Goal: Task Accomplishment & Management: Complete application form

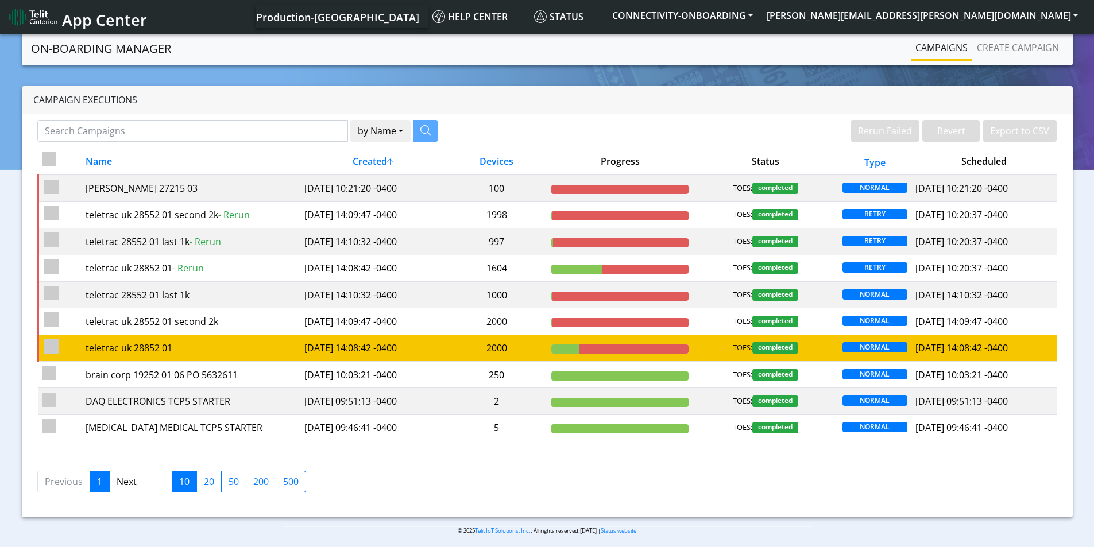
click at [44, 344] on input "checkbox" at bounding box center [51, 346] width 14 height 14
checkbox input "true"
checkbox input "false"
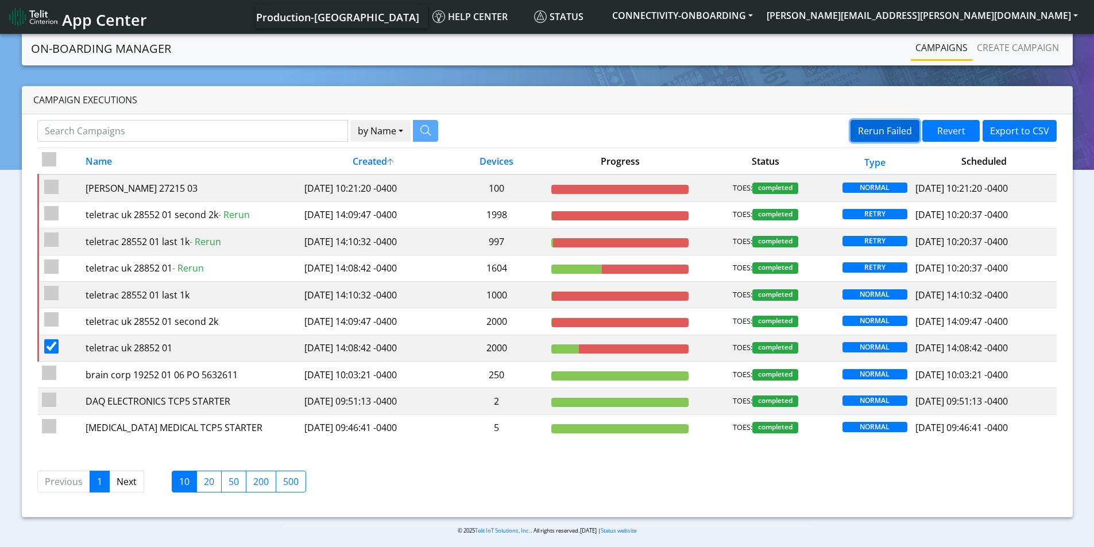
click at [875, 127] on button "Rerun Failed" at bounding box center [884, 131] width 69 height 22
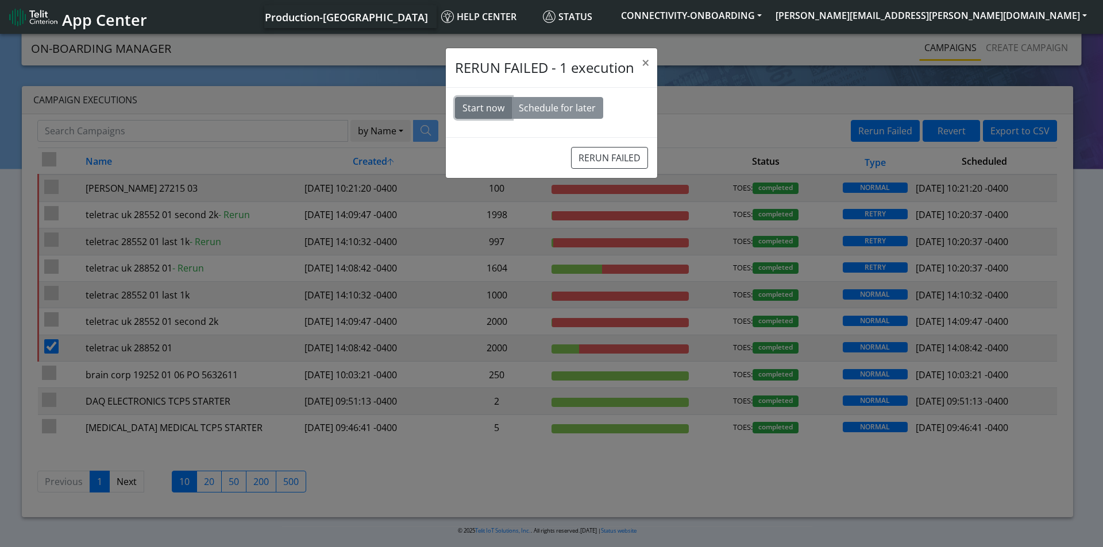
click at [470, 103] on button "Start now" at bounding box center [483, 108] width 57 height 22
click at [609, 157] on button "RERUN FAILED" at bounding box center [609, 158] width 77 height 22
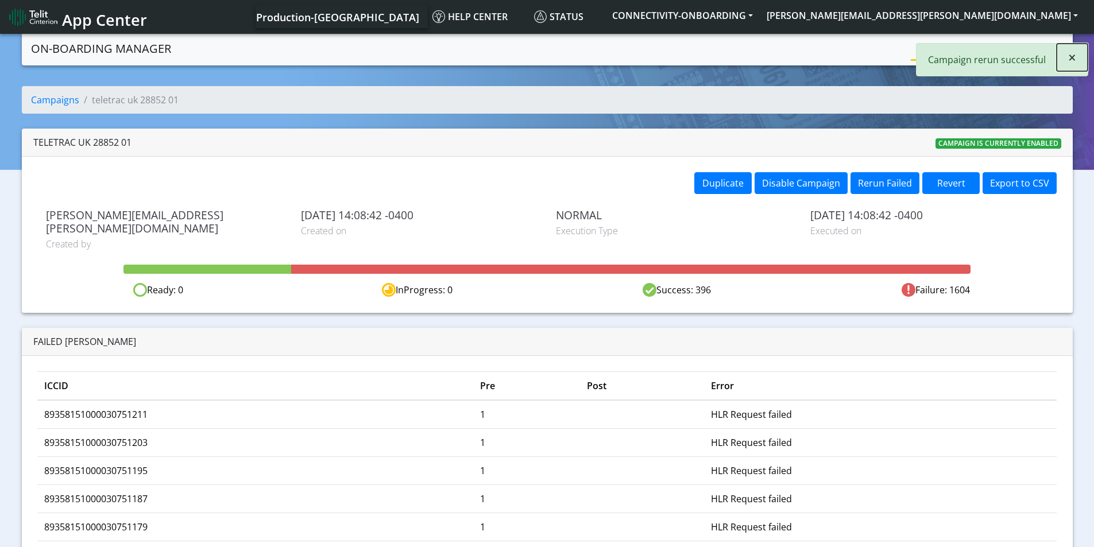
click at [1076, 61] on span "×" at bounding box center [1072, 57] width 8 height 19
click at [1032, 48] on link "Create campaign" at bounding box center [1017, 47] width 91 height 23
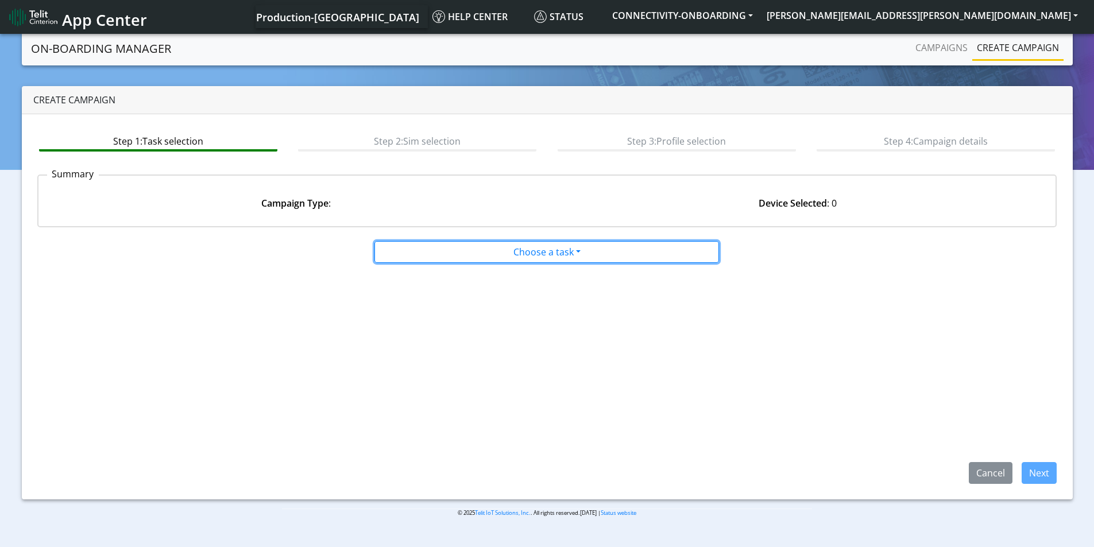
drag, startPoint x: 567, startPoint y: 242, endPoint x: 538, endPoint y: 266, distance: 37.6
click at [567, 242] on button "Choose a task" at bounding box center [546, 252] width 345 height 22
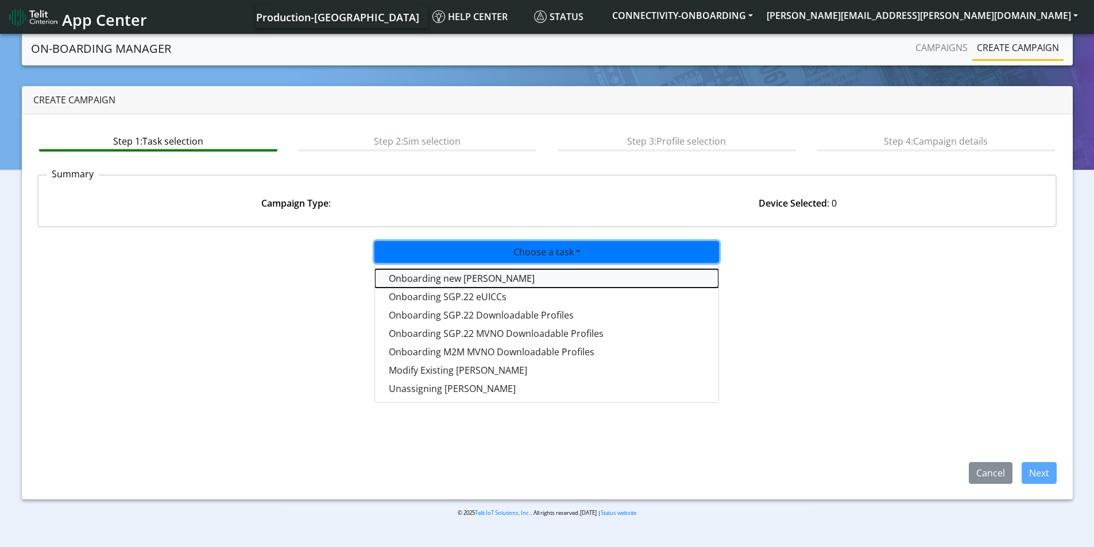
click at [476, 283] on tasktoes-dropdown "Onboarding new [PERSON_NAME]" at bounding box center [546, 278] width 343 height 18
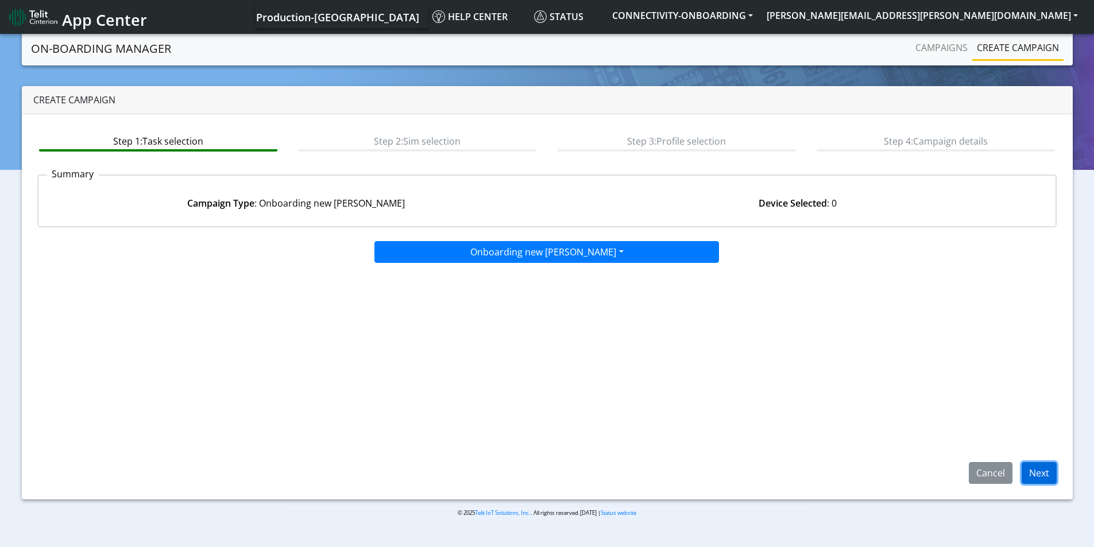
click at [1046, 475] on button "Next" at bounding box center [1039, 473] width 35 height 22
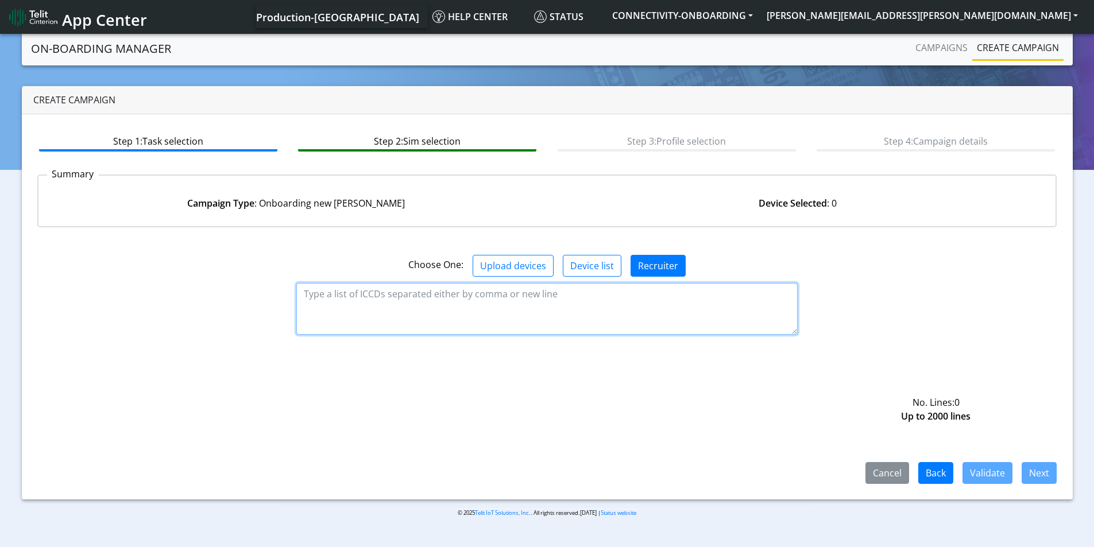
click at [498, 292] on textarea at bounding box center [546, 309] width 501 height 52
paste textarea "89358151000033652234 89358151000033652242 89358151000033652259 8935815100003365…"
type textarea "89358151000033652234 89358151000033652242 89358151000033652259 8935815100003365…"
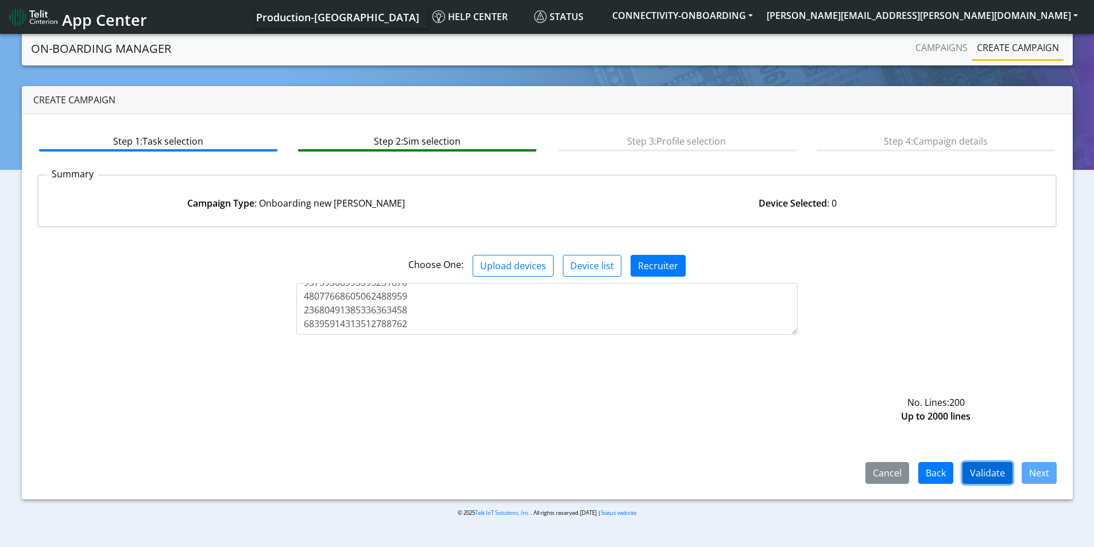
click at [1008, 469] on button "Validate" at bounding box center [987, 473] width 50 height 22
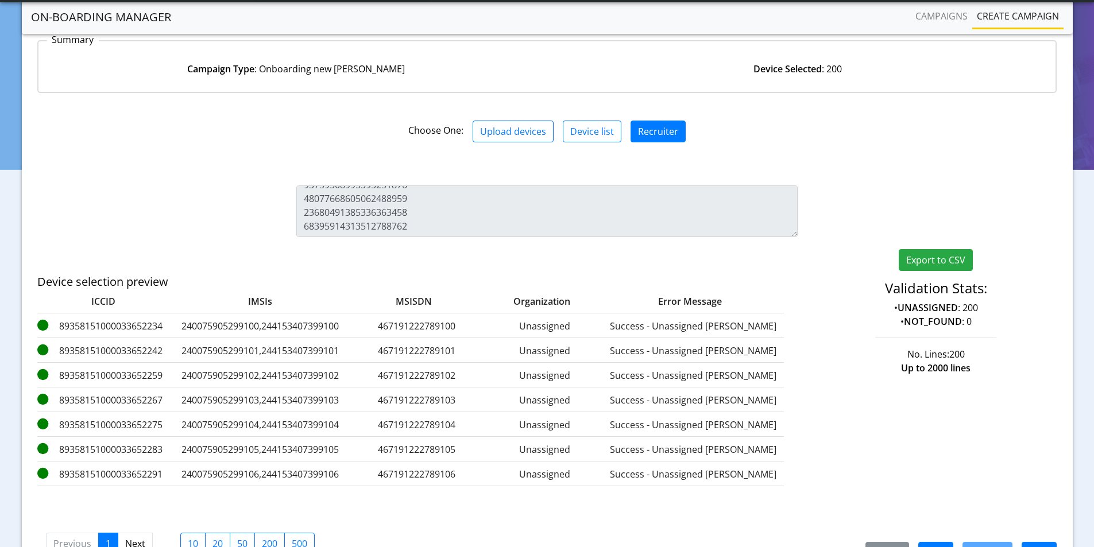
scroll to position [115, 0]
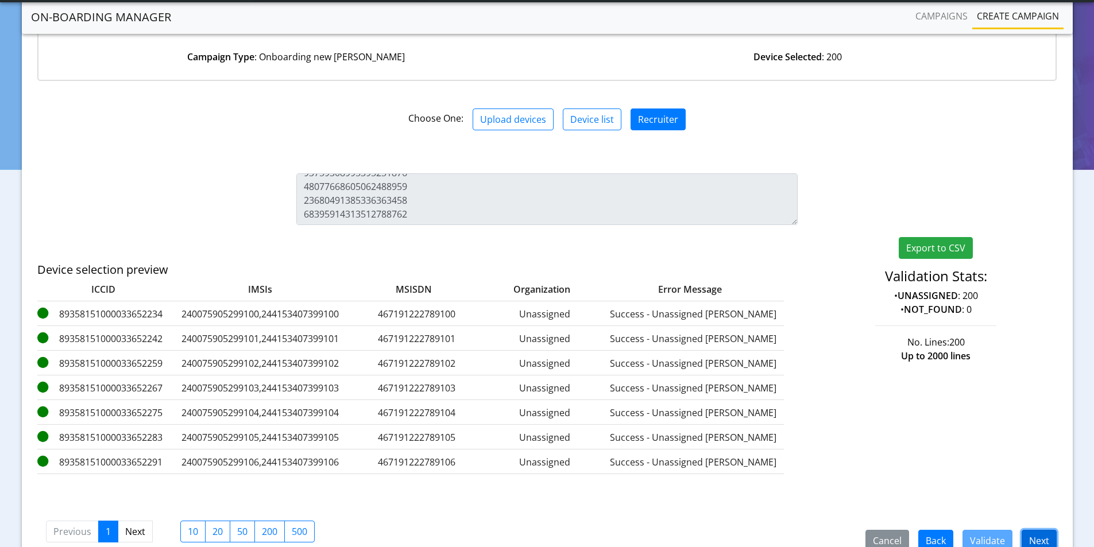
click at [1040, 536] on button "Next" at bounding box center [1039, 541] width 35 height 22
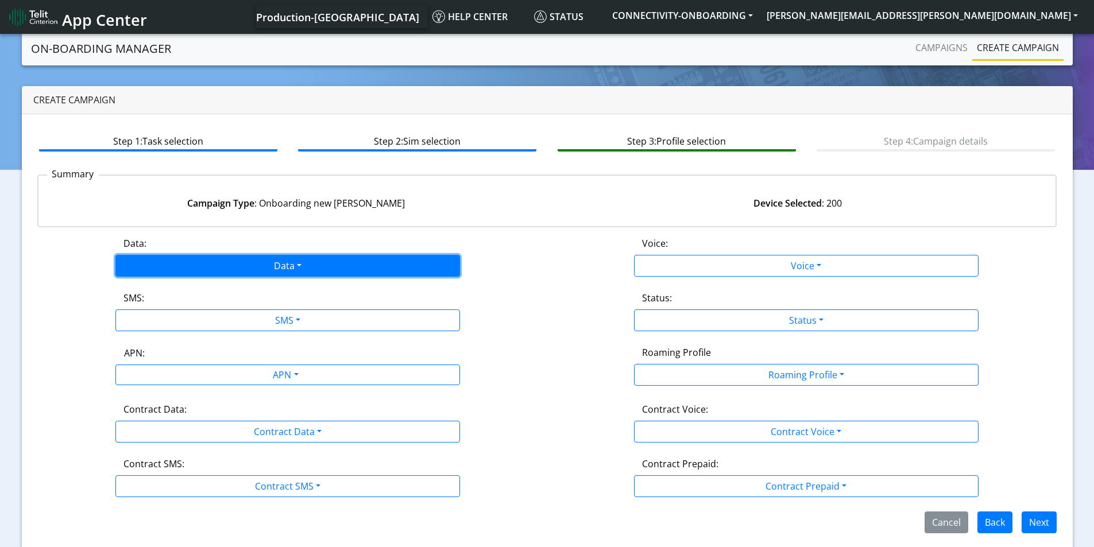
click at [300, 274] on button "Data" at bounding box center [287, 266] width 345 height 22
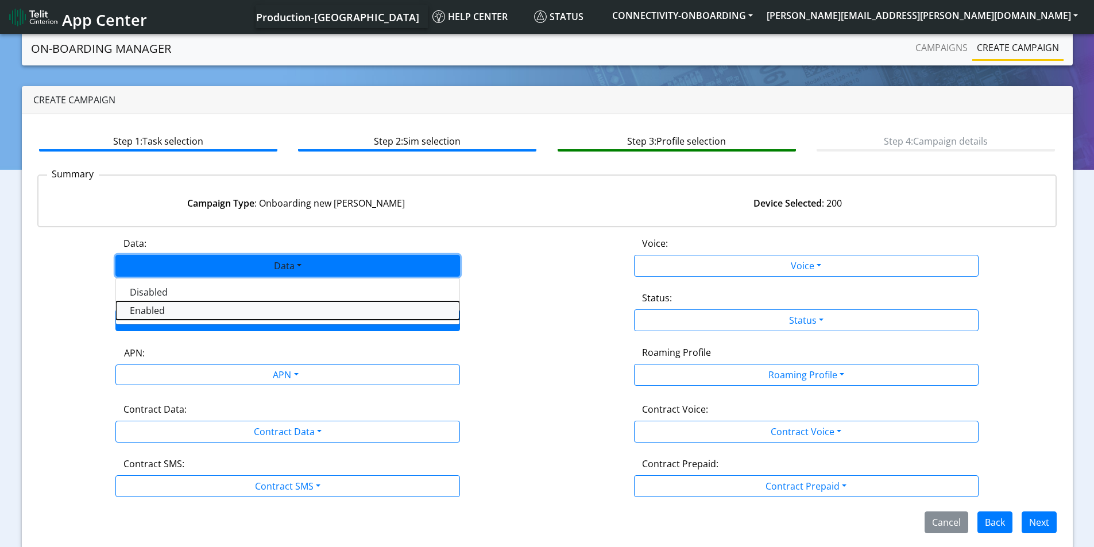
drag, startPoint x: 186, startPoint y: 314, endPoint x: 279, endPoint y: 316, distance: 93.0
click at [187, 314] on button "Enabled" at bounding box center [287, 310] width 343 height 18
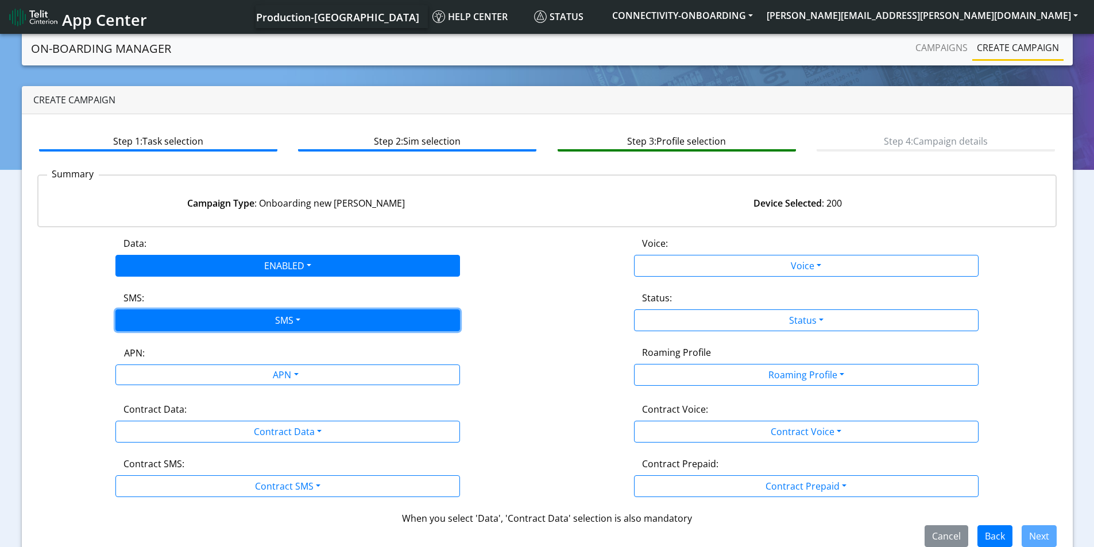
click at [294, 315] on button "SMS" at bounding box center [287, 321] width 345 height 22
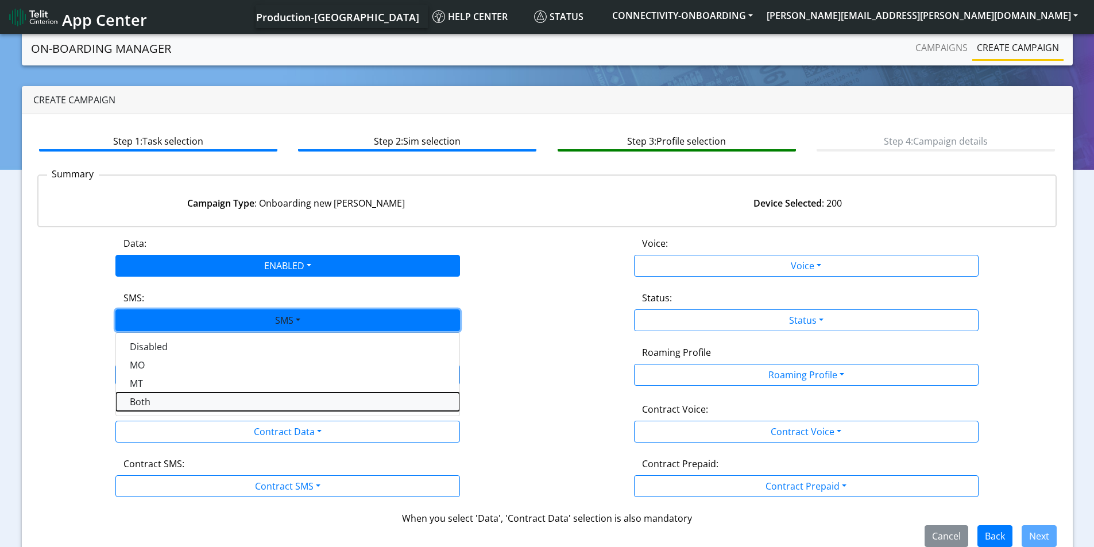
click at [169, 408] on button "Both" at bounding box center [287, 402] width 343 height 18
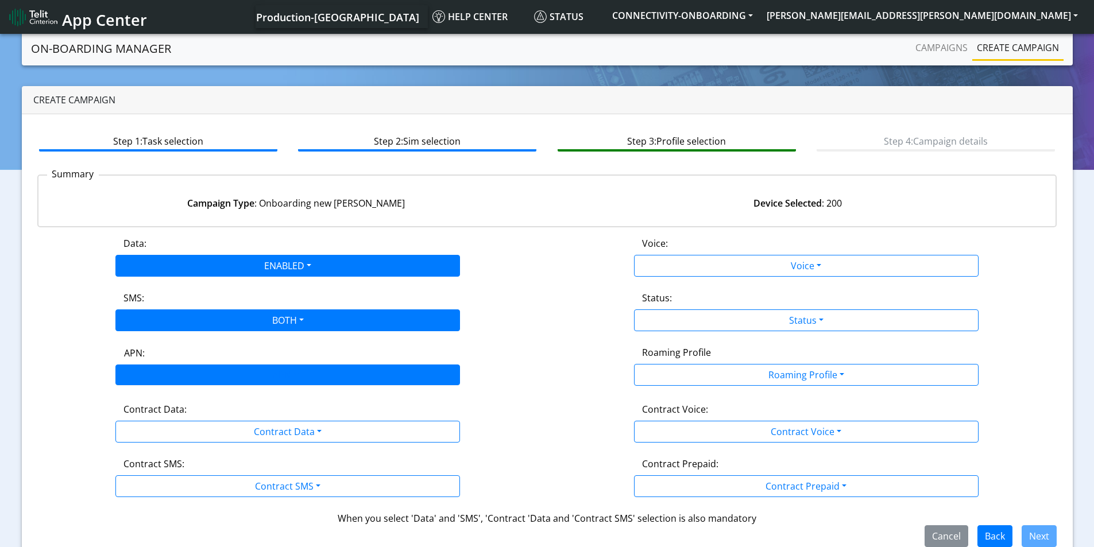
click at [288, 365] on div "APN" at bounding box center [287, 375] width 345 height 21
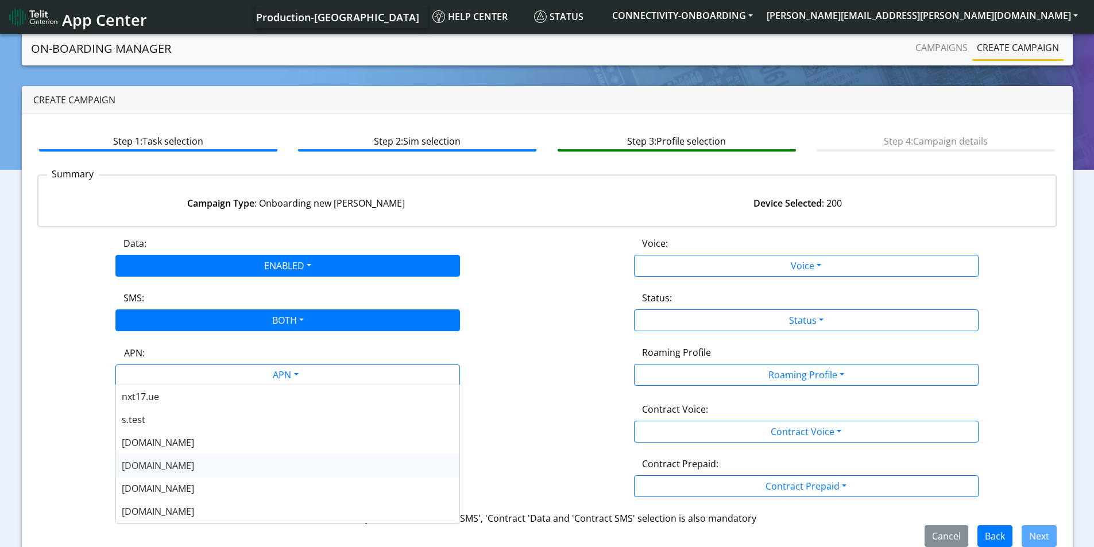
click at [177, 469] on div "[DOMAIN_NAME]" at bounding box center [287, 465] width 343 height 23
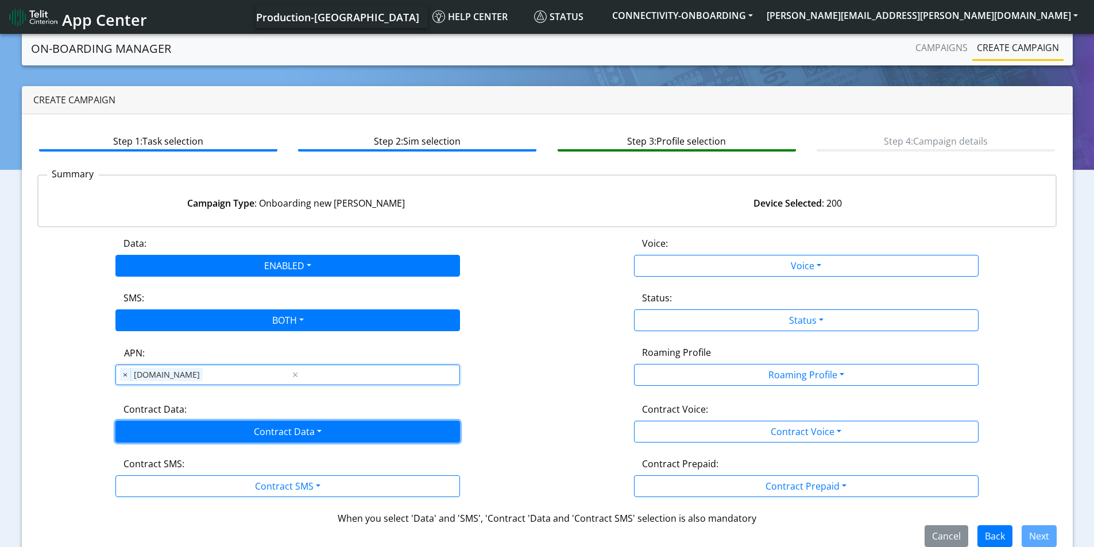
click at [260, 431] on button "Contract Data" at bounding box center [287, 432] width 345 height 22
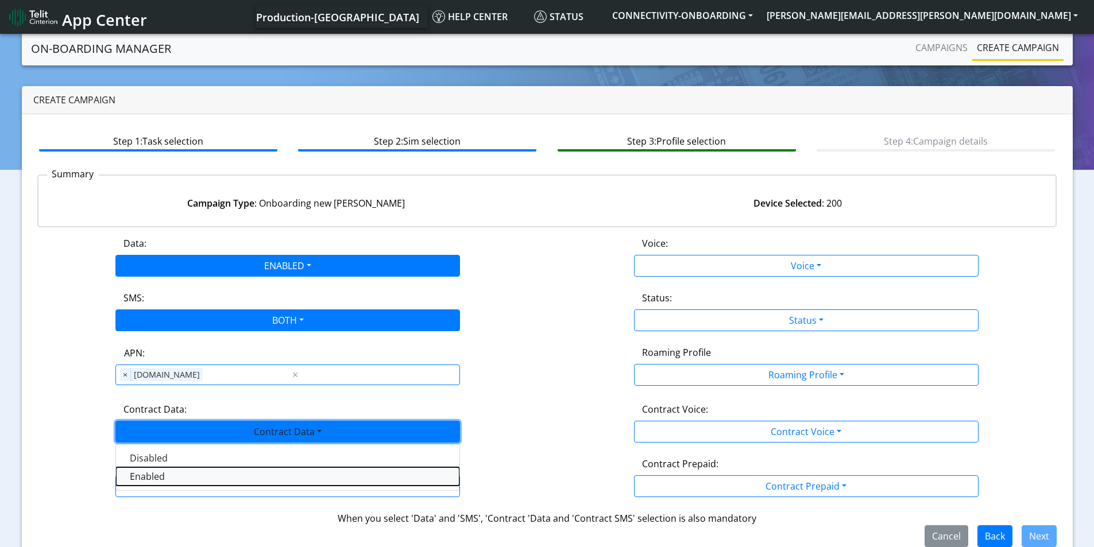
click at [169, 485] on Dataenabled-dropdown "Enabled" at bounding box center [287, 476] width 343 height 18
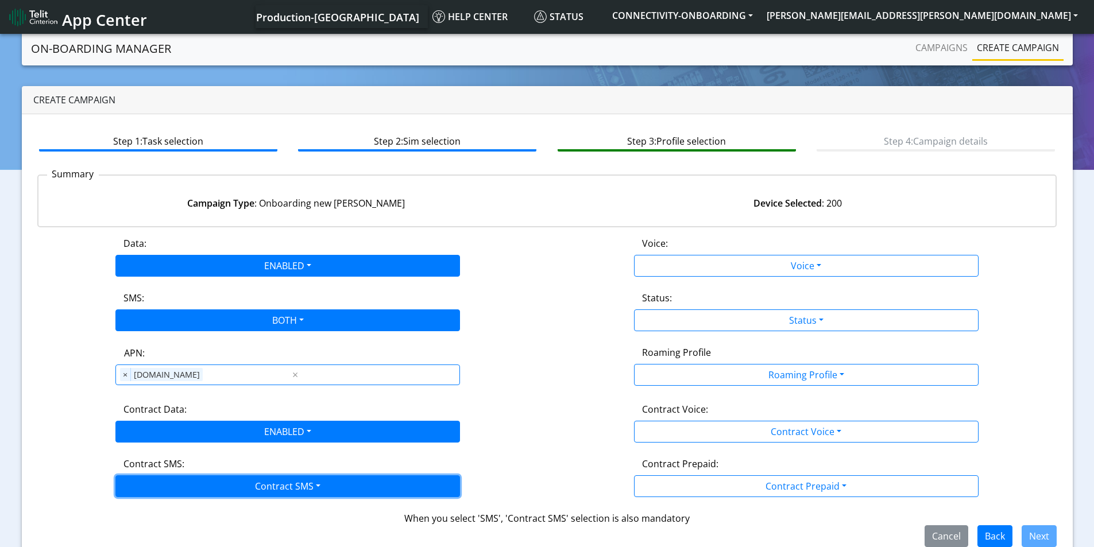
click at [253, 490] on button "Contract SMS" at bounding box center [287, 486] width 345 height 22
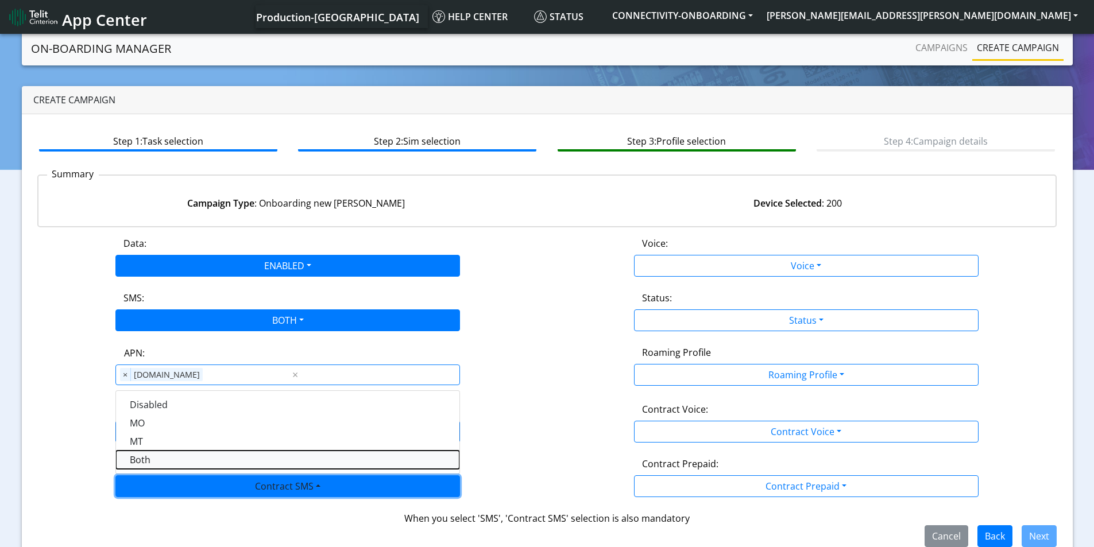
click at [176, 461] on SMSboth-dropdown "Both" at bounding box center [287, 460] width 343 height 18
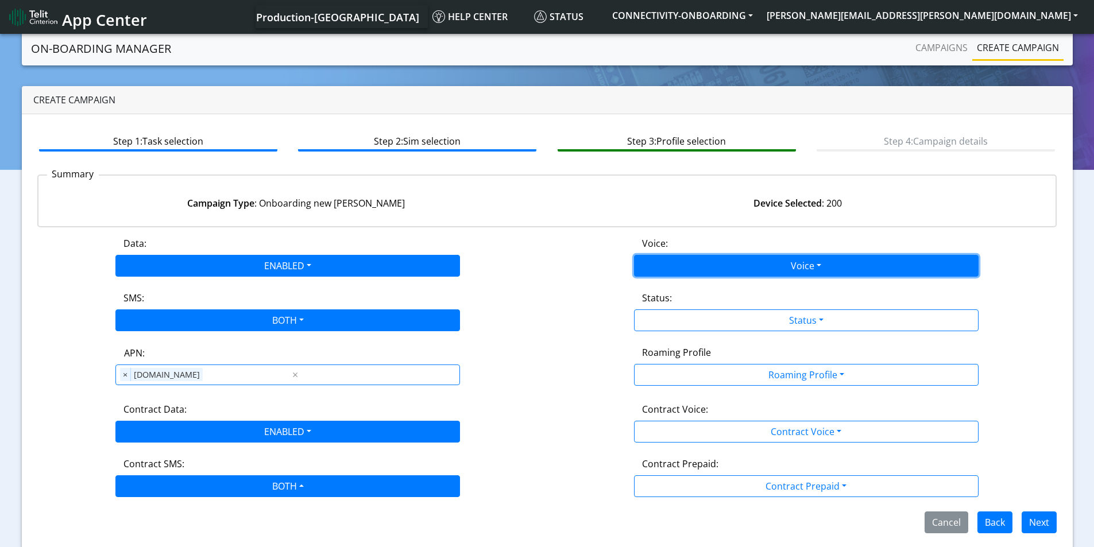
click at [816, 255] on button "Voice" at bounding box center [806, 266] width 345 height 22
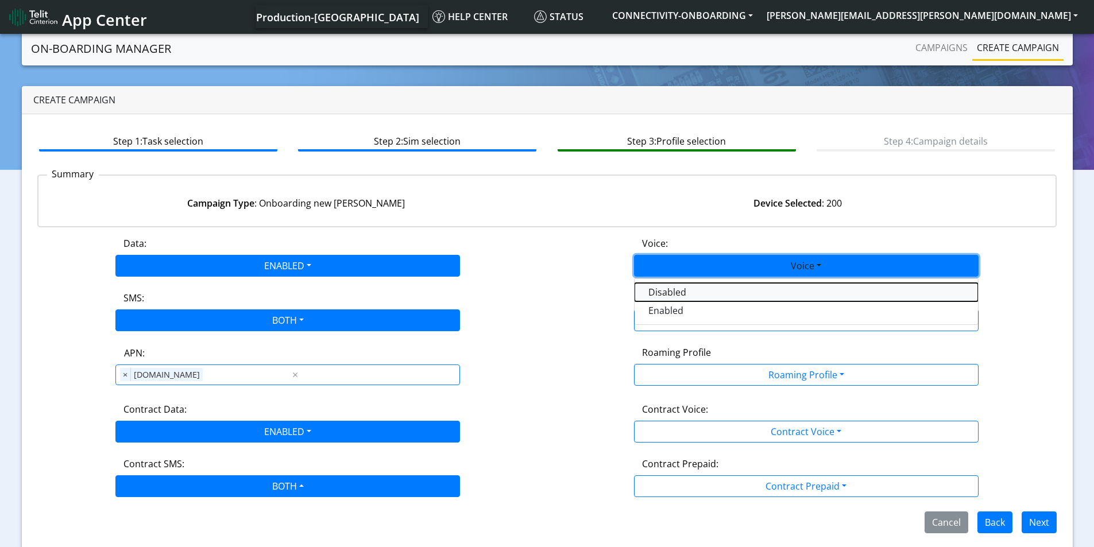
drag, startPoint x: 720, startPoint y: 291, endPoint x: 780, endPoint y: 303, distance: 60.9
click at [720, 292] on button "Disabled" at bounding box center [806, 292] width 343 height 18
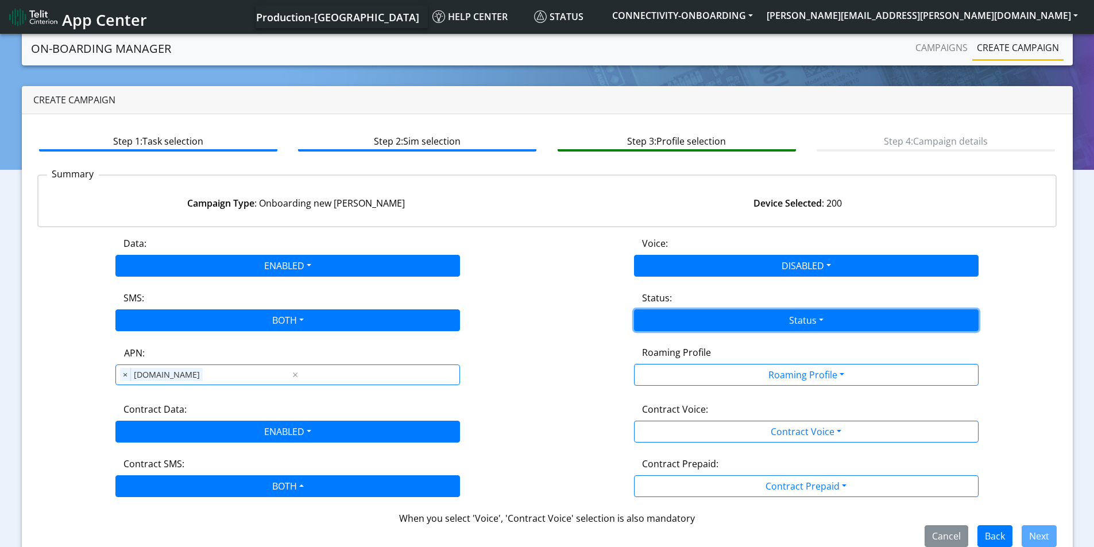
click at [835, 321] on button "Status" at bounding box center [806, 321] width 345 height 22
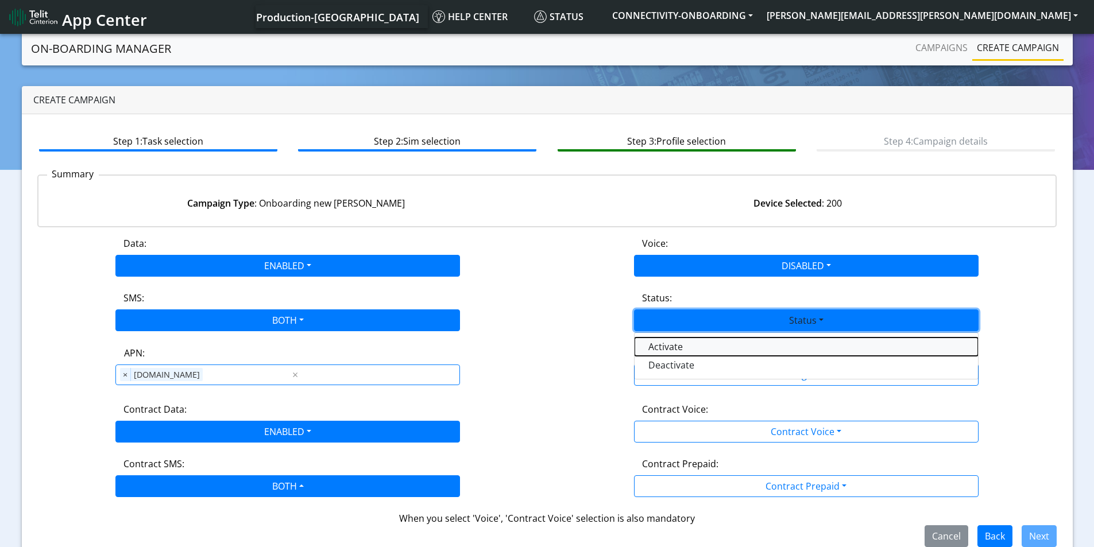
click at [737, 353] on button "Activate" at bounding box center [806, 347] width 343 height 18
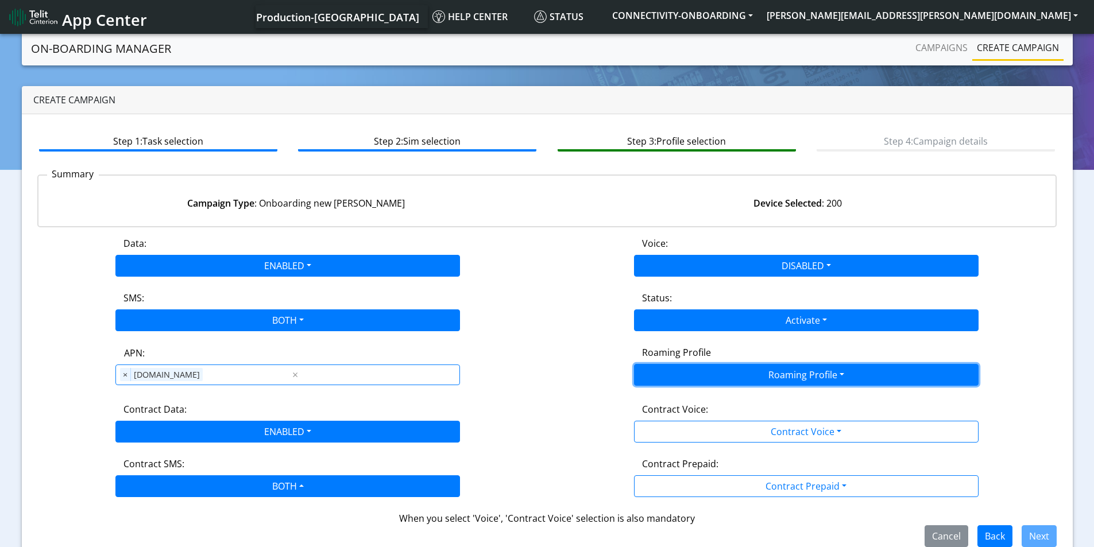
click at [817, 385] on button "Roaming Profile" at bounding box center [806, 375] width 345 height 22
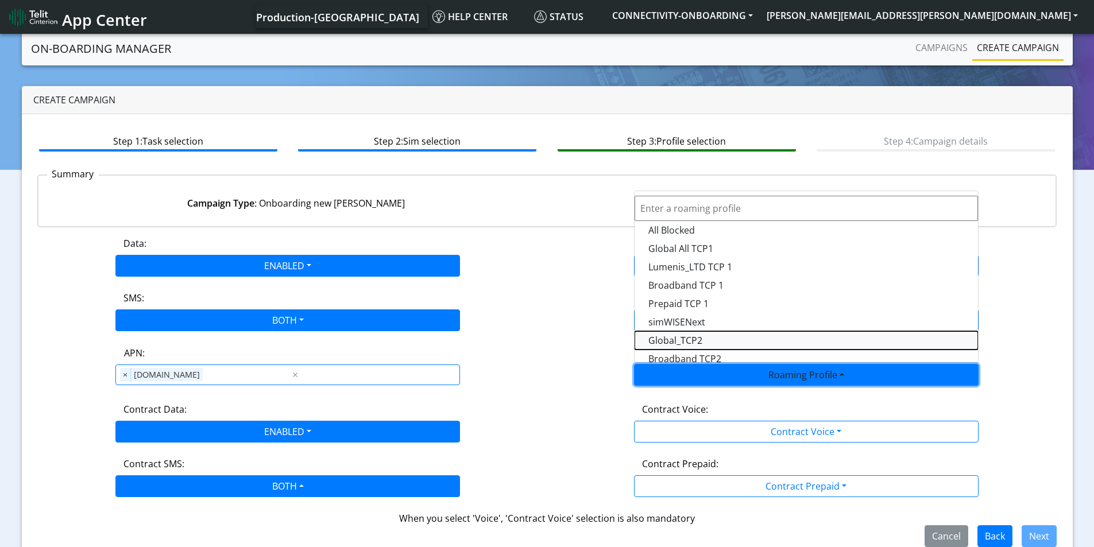
click at [717, 335] on Profile-dropdown "Global_TCP2" at bounding box center [806, 340] width 343 height 18
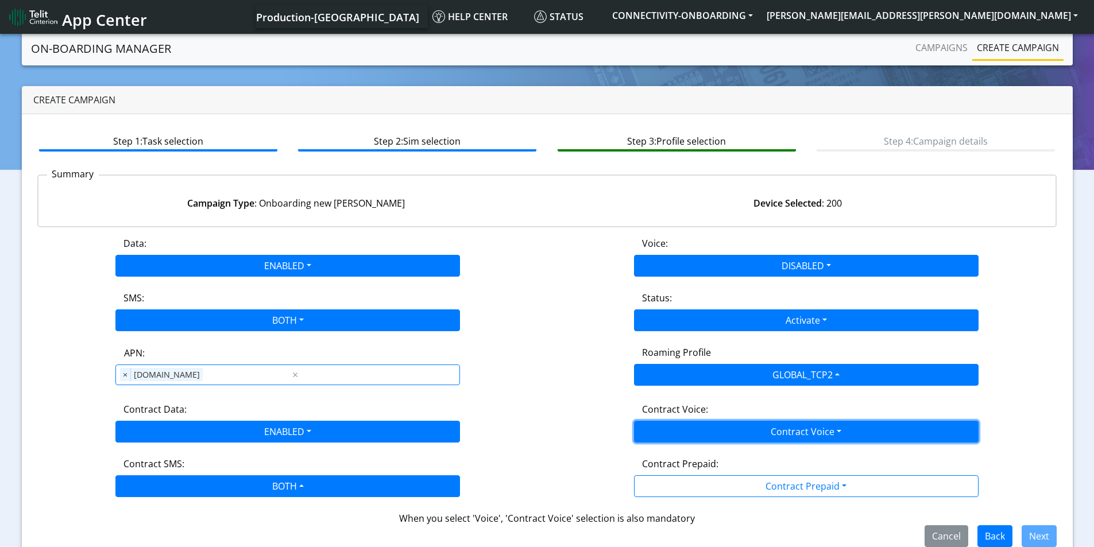
click at [805, 429] on button "Contract Voice" at bounding box center [806, 432] width 345 height 22
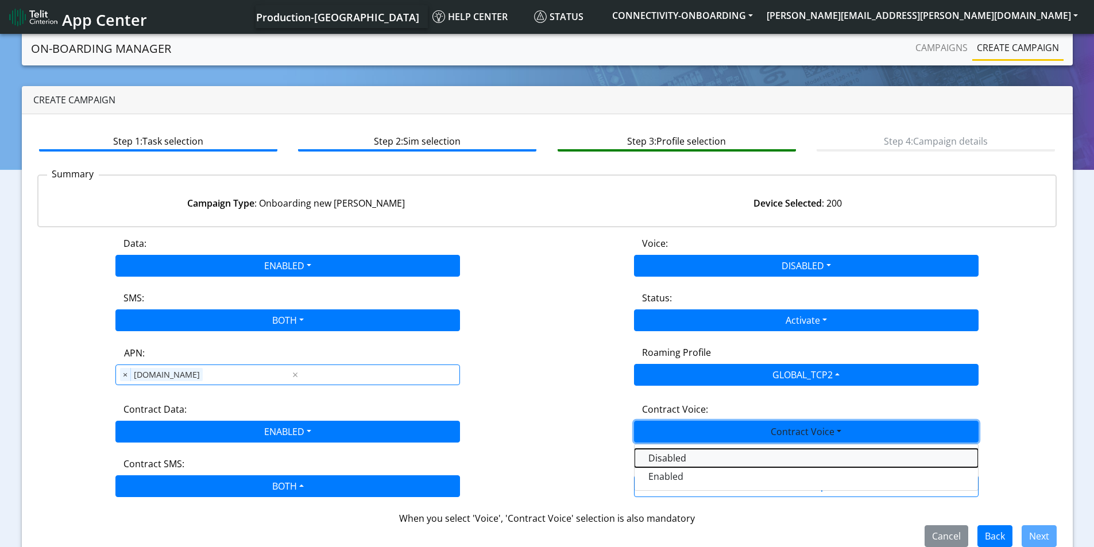
click at [716, 460] on Voicedisabled-dropdown "Disabled" at bounding box center [806, 458] width 343 height 18
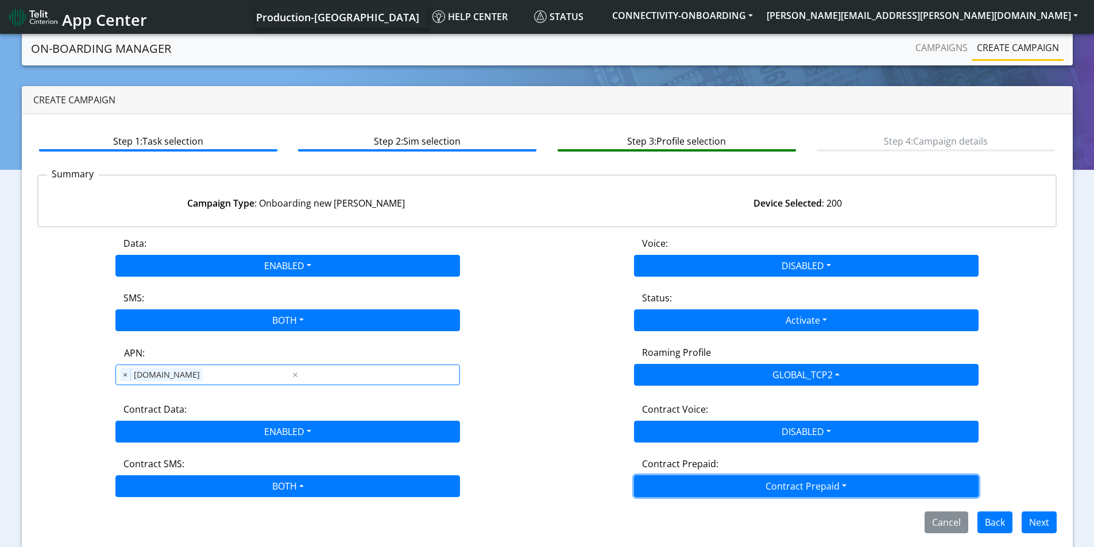
click at [778, 486] on button "Contract Prepaid" at bounding box center [806, 486] width 345 height 22
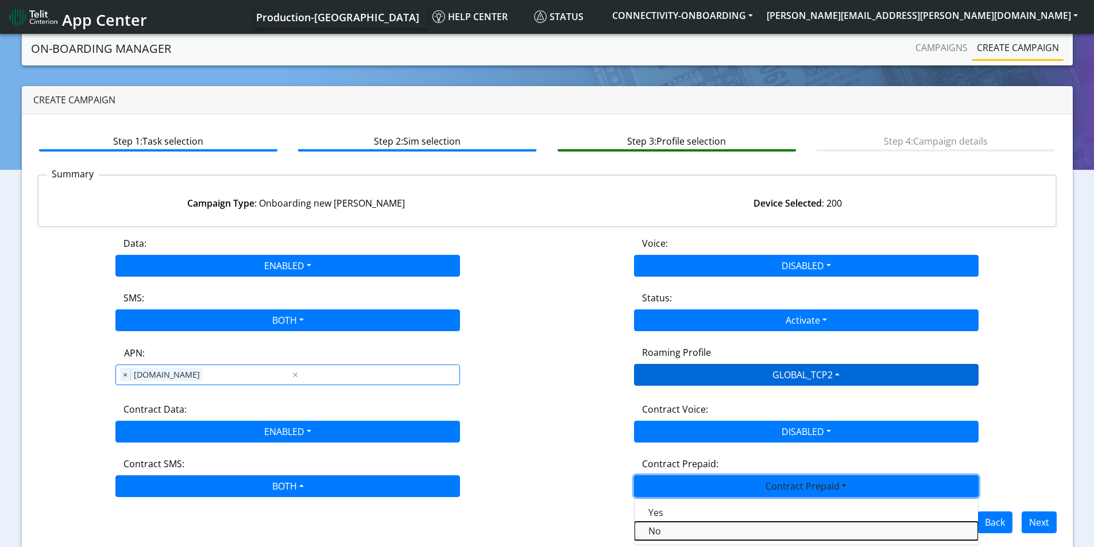
drag, startPoint x: 687, startPoint y: 529, endPoint x: 736, endPoint y: 372, distance: 165.1
click at [687, 529] on Prepaidnotprepaid-dropdown "No" at bounding box center [806, 531] width 343 height 18
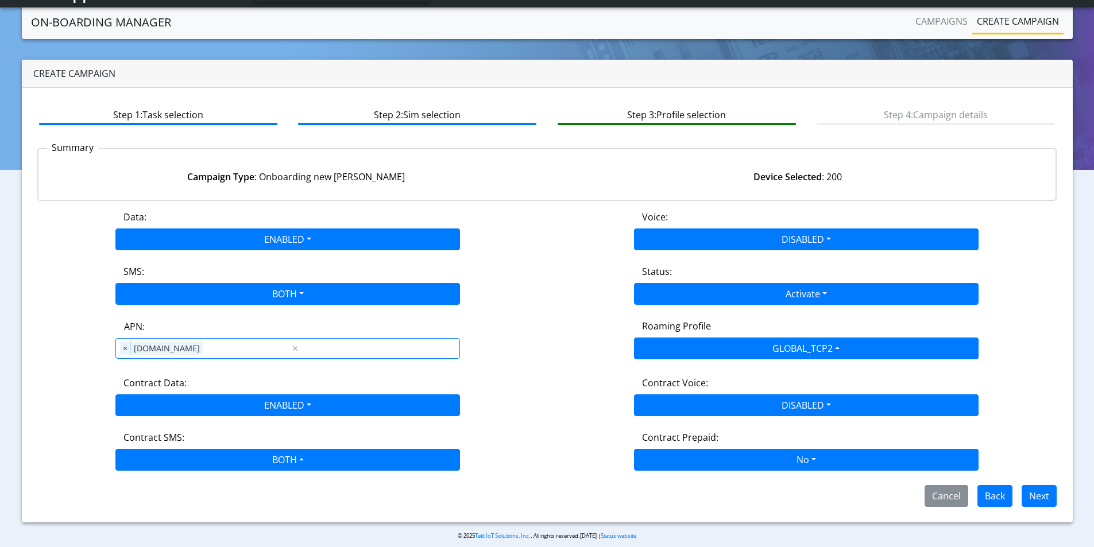
scroll to position [6, 0]
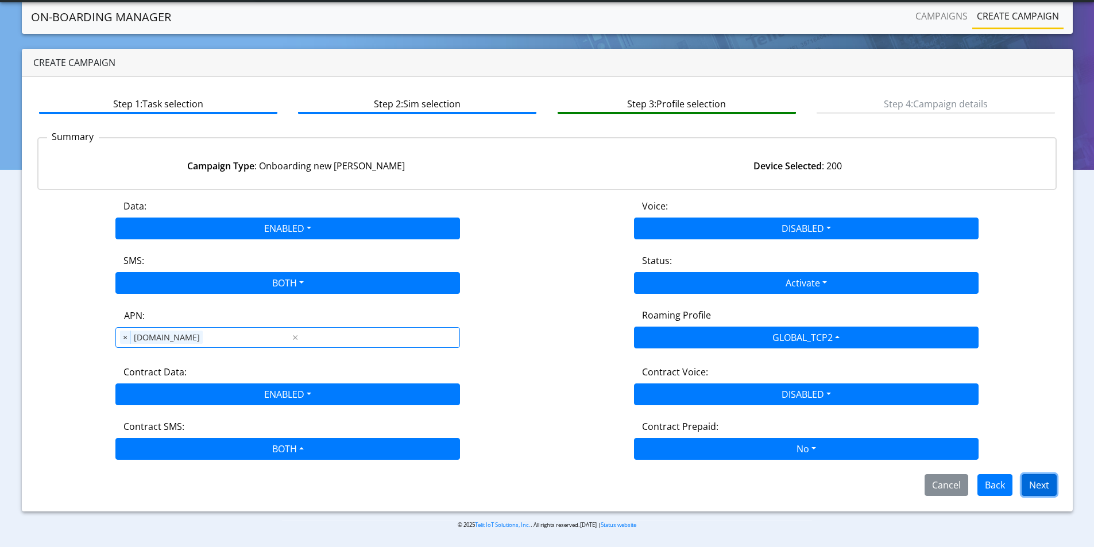
click at [1045, 481] on button "Next" at bounding box center [1039, 485] width 35 height 22
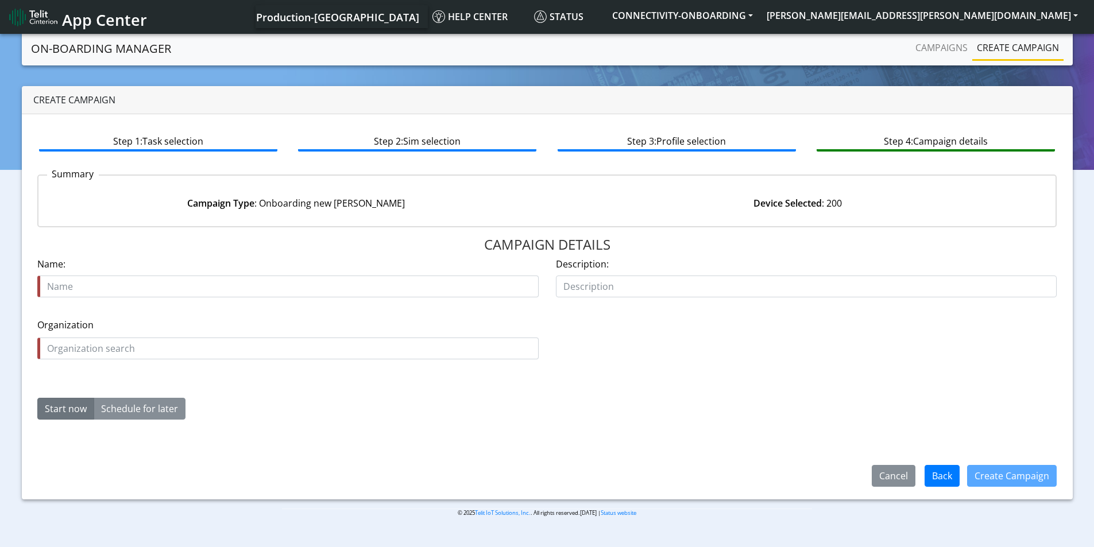
click at [225, 281] on input "text" at bounding box center [287, 287] width 501 height 22
type input "onset 17135 14"
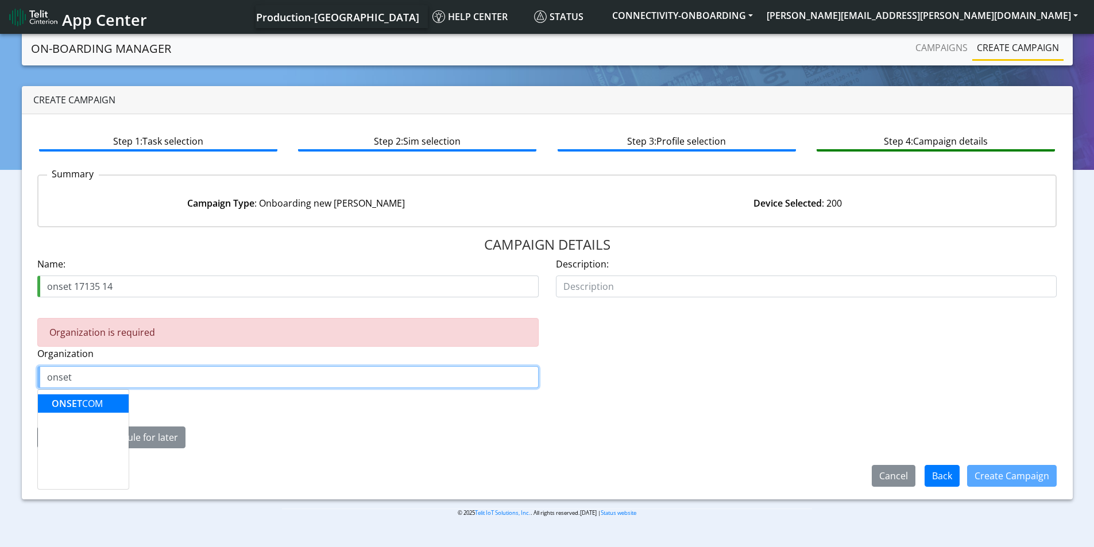
click at [91, 407] on ngb-highlight "ONSET COM" at bounding box center [77, 403] width 51 height 13
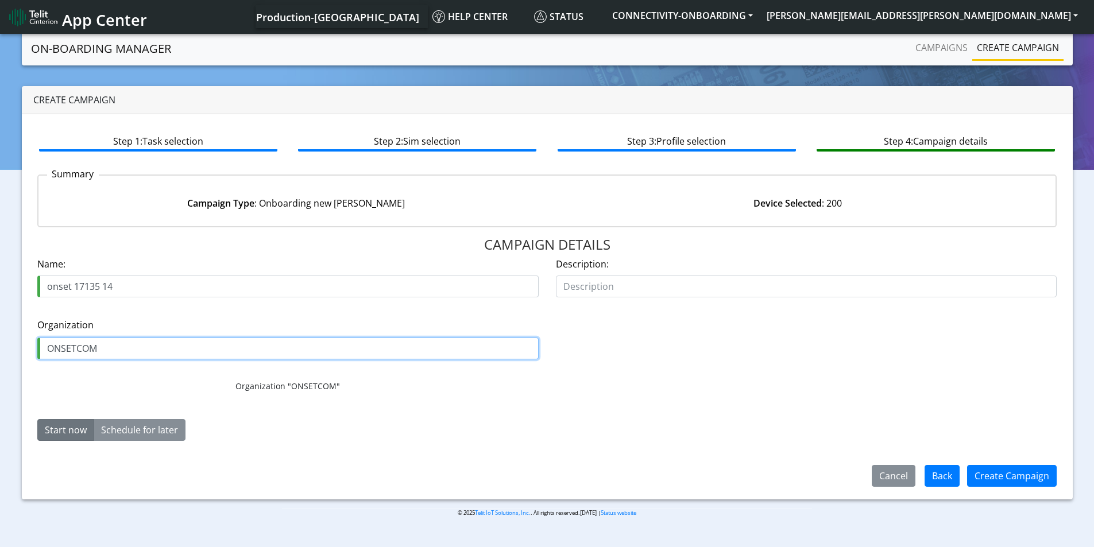
type input "ONSETCOM"
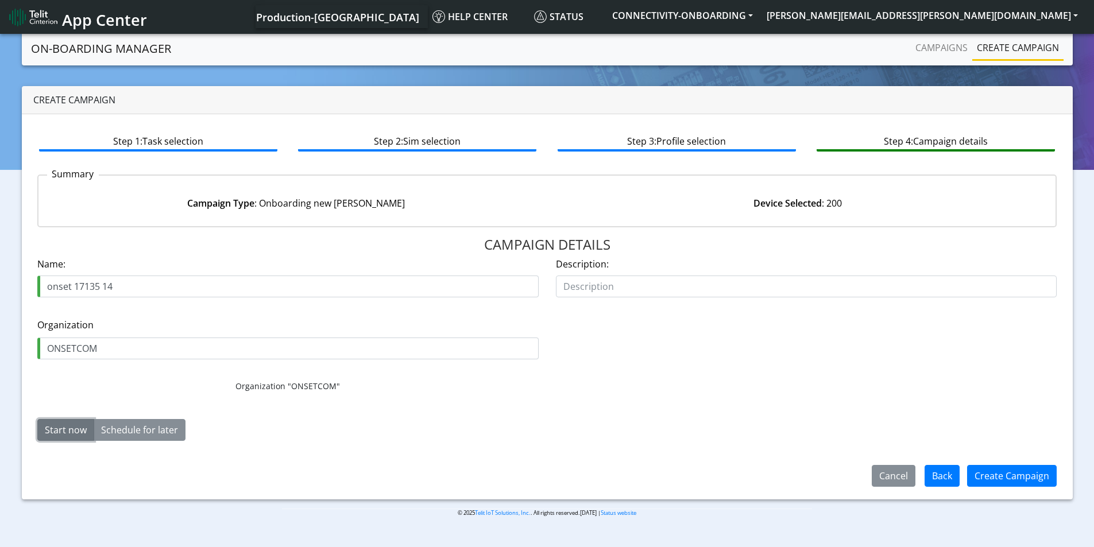
click at [72, 430] on button "Start now" at bounding box center [65, 430] width 57 height 22
click at [1016, 475] on button "Create Campaign" at bounding box center [1012, 476] width 90 height 22
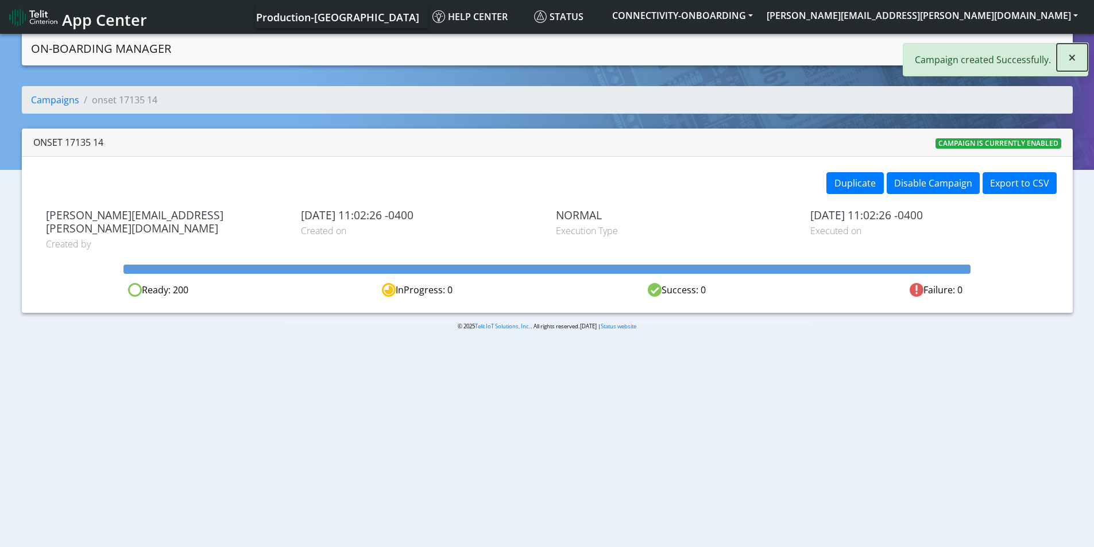
click at [1074, 58] on span "×" at bounding box center [1072, 57] width 8 height 19
click at [1013, 52] on link "Create campaign" at bounding box center [1017, 47] width 91 height 23
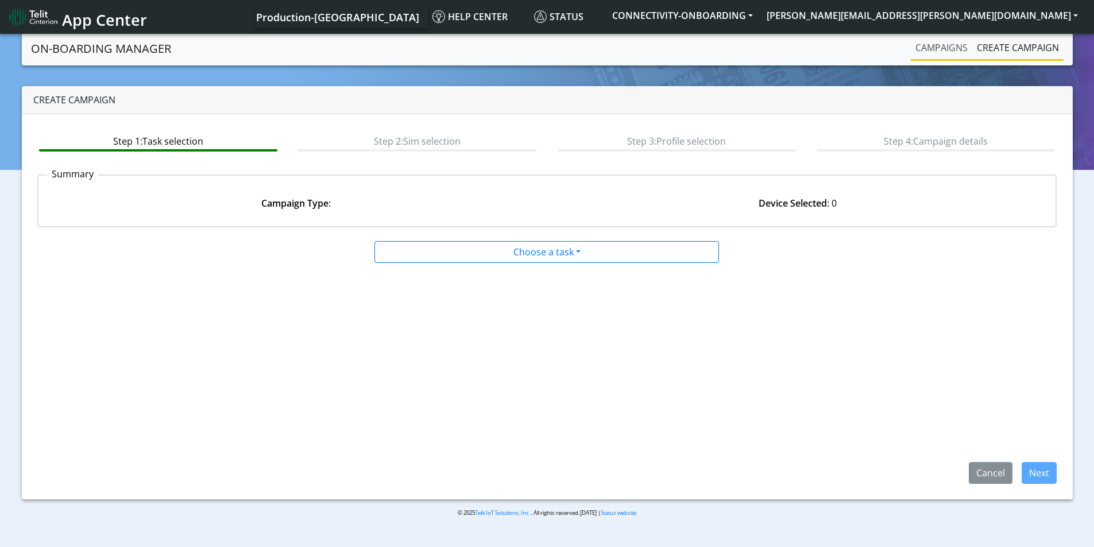
click at [950, 49] on link "Campaigns" at bounding box center [941, 47] width 61 height 23
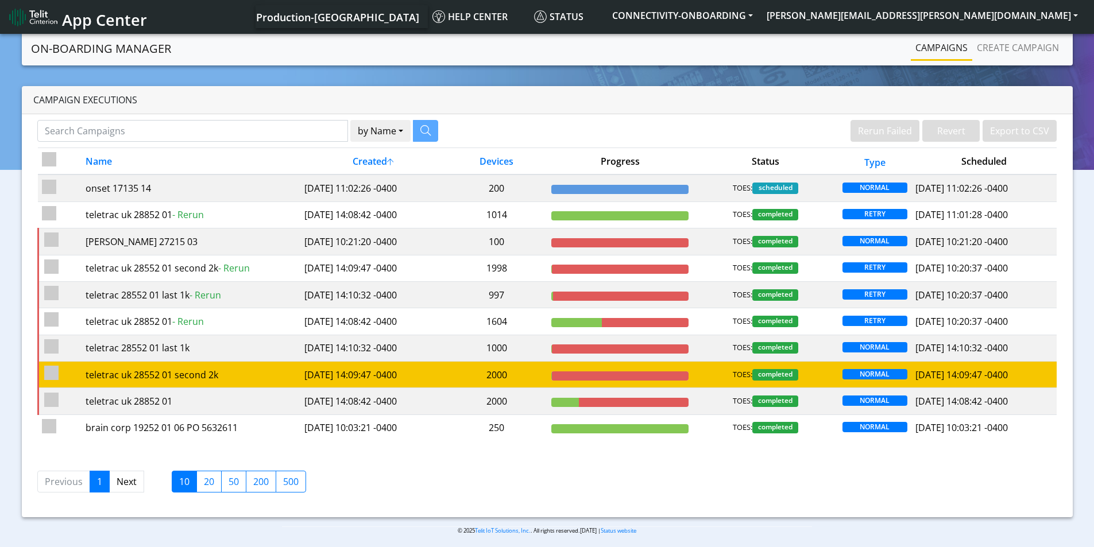
click at [51, 368] on input "checkbox" at bounding box center [51, 373] width 14 height 14
checkbox input "true"
checkbox input "false"
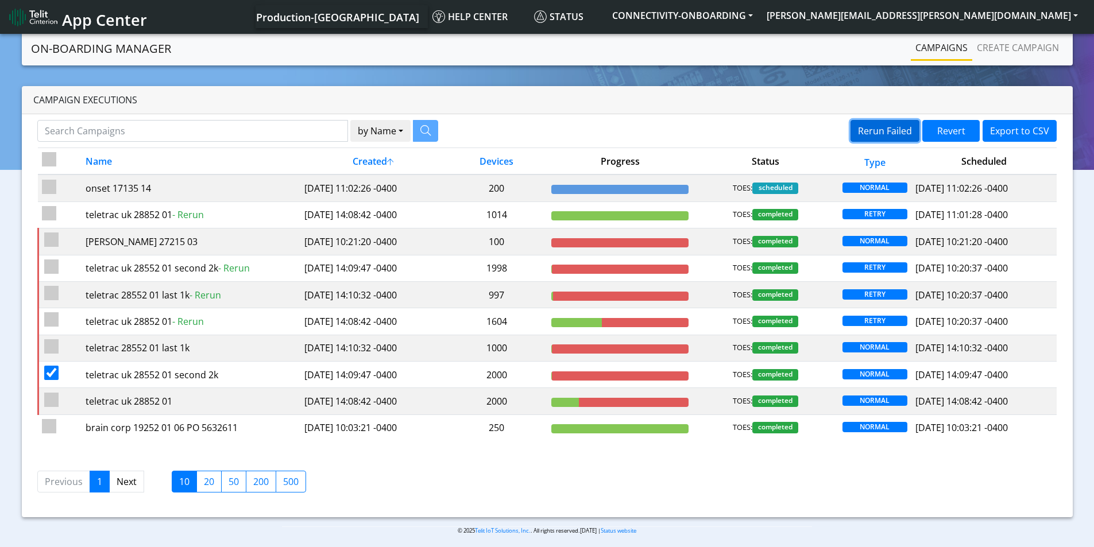
click at [886, 124] on button "Rerun Failed" at bounding box center [884, 131] width 69 height 22
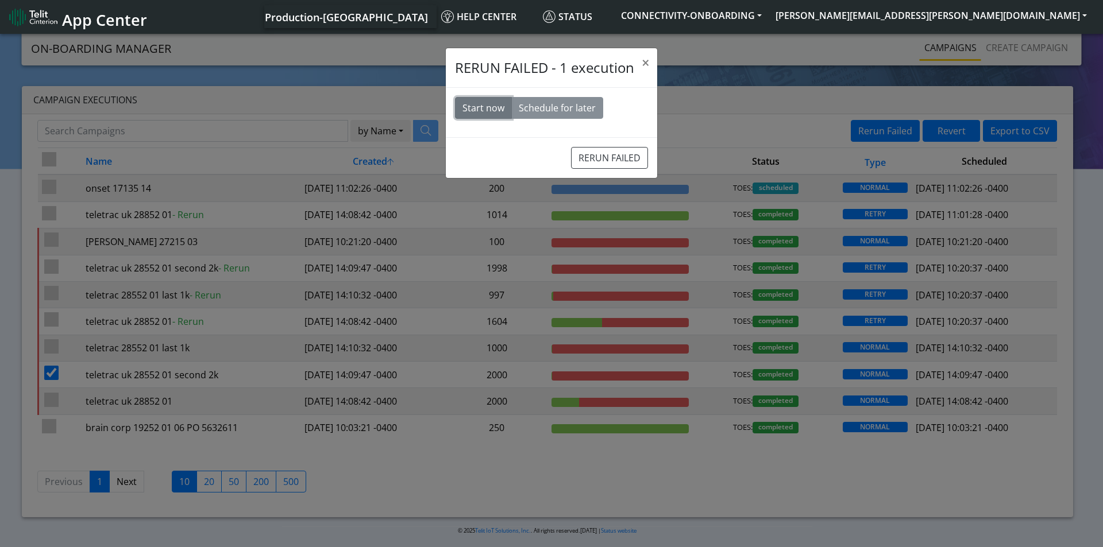
click at [482, 107] on button "Start now" at bounding box center [483, 108] width 57 height 22
drag, startPoint x: 614, startPoint y: 161, endPoint x: 610, endPoint y: 52, distance: 109.2
click at [614, 161] on button "RERUN FAILED" at bounding box center [609, 158] width 77 height 22
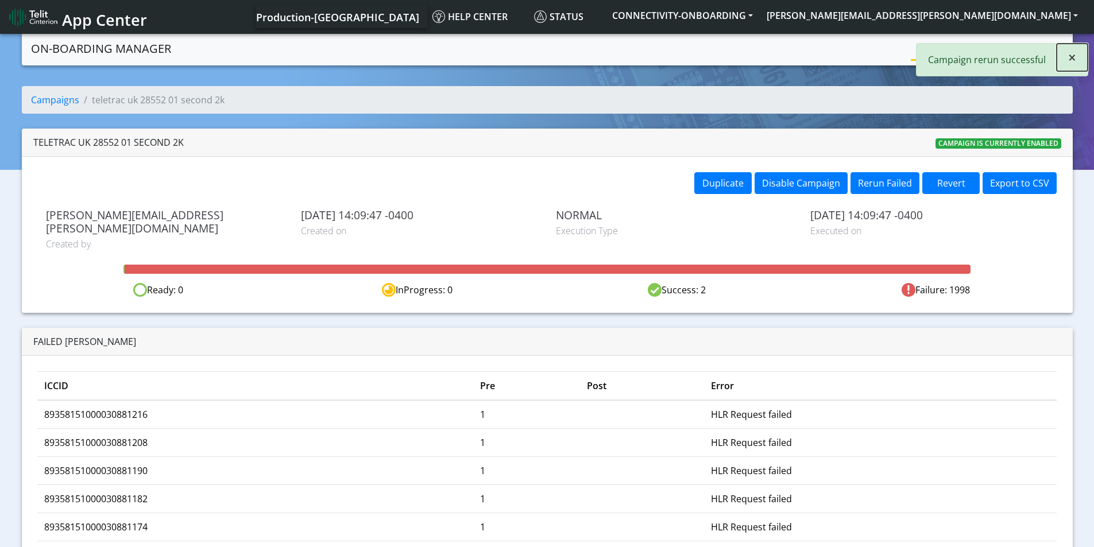
click at [1078, 57] on button "×" at bounding box center [1072, 58] width 31 height 28
click at [1032, 49] on link "Create campaign" at bounding box center [1017, 47] width 91 height 23
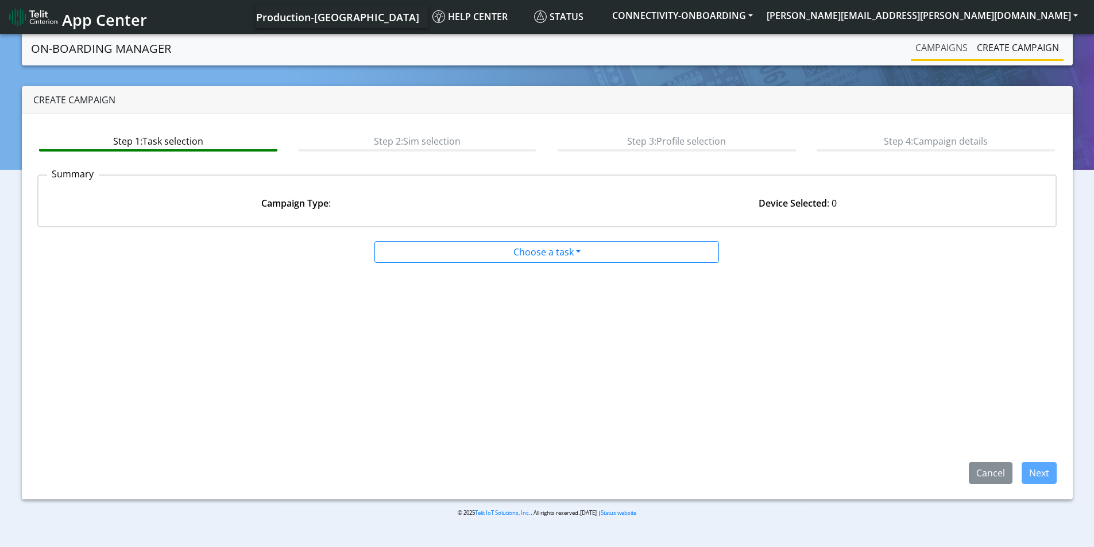
click at [941, 51] on link "Campaigns" at bounding box center [941, 47] width 61 height 23
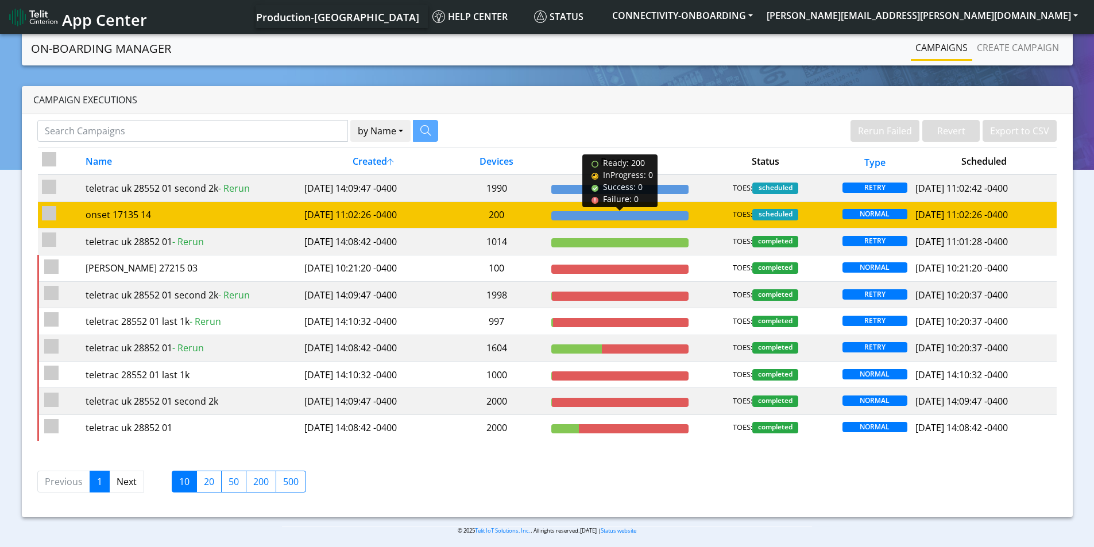
click at [644, 216] on div at bounding box center [619, 215] width 137 height 9
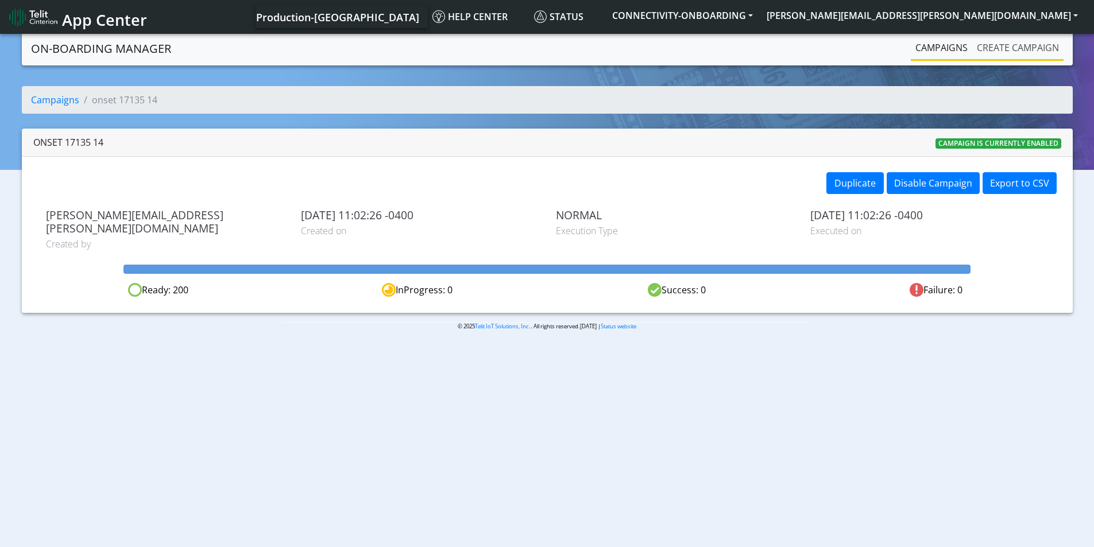
click at [1020, 48] on link "Create campaign" at bounding box center [1017, 47] width 91 height 23
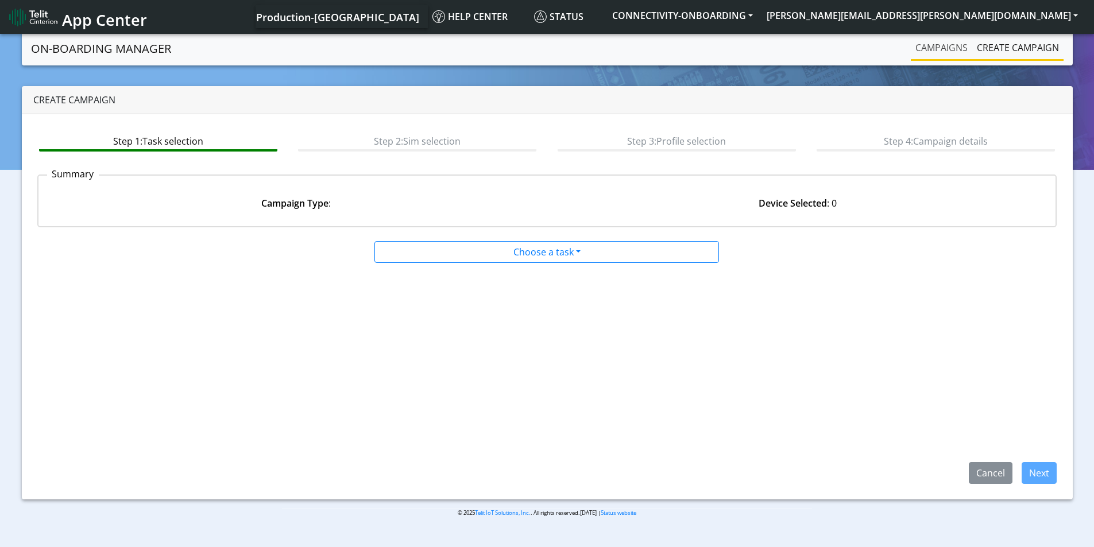
click at [927, 53] on link "Campaigns" at bounding box center [941, 47] width 61 height 23
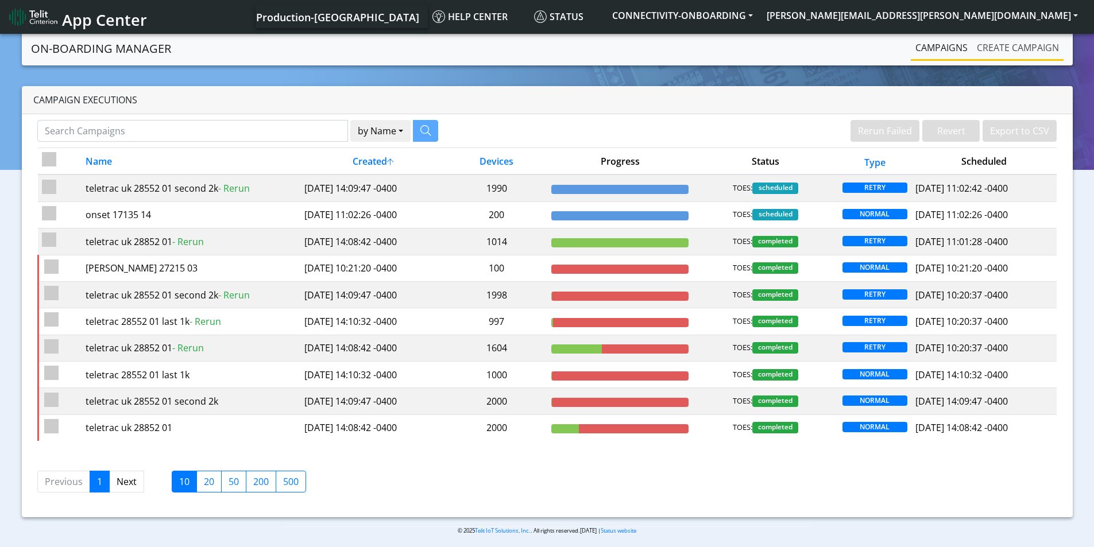
click at [1003, 42] on link "Create campaign" at bounding box center [1017, 47] width 91 height 23
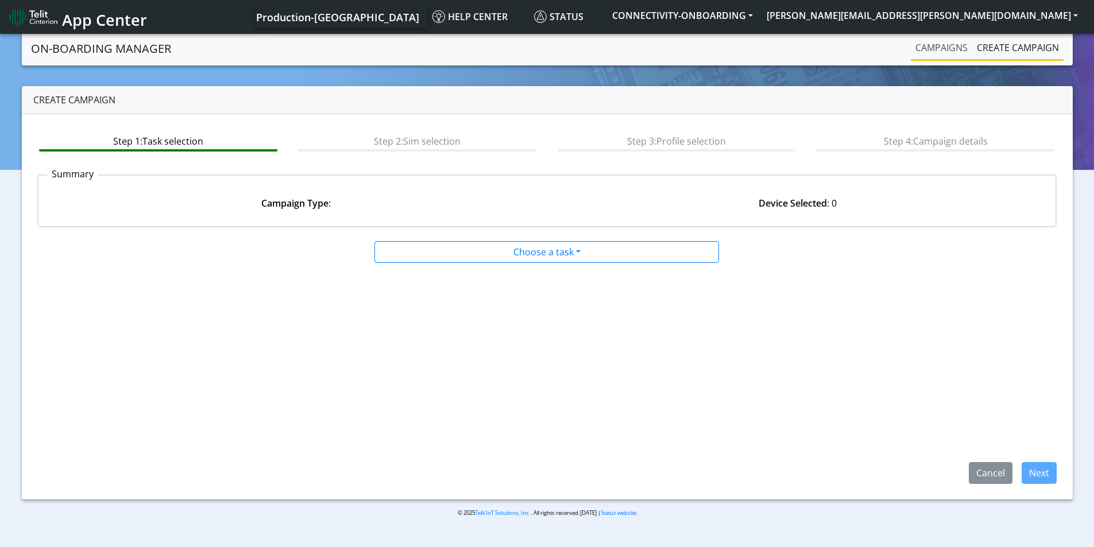
click at [939, 51] on link "Campaigns" at bounding box center [941, 47] width 61 height 23
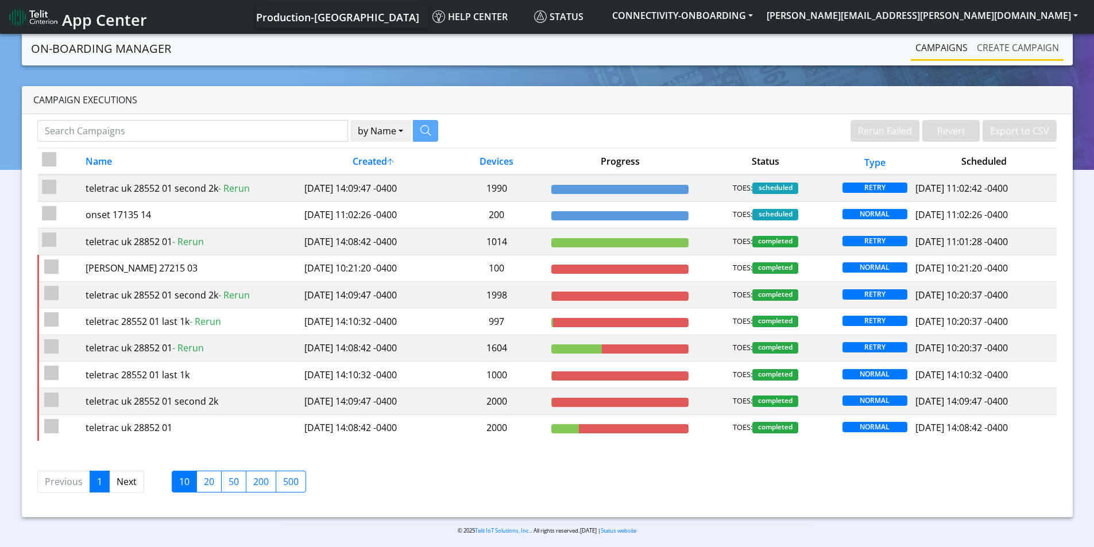
click at [998, 51] on link "Create campaign" at bounding box center [1017, 47] width 91 height 23
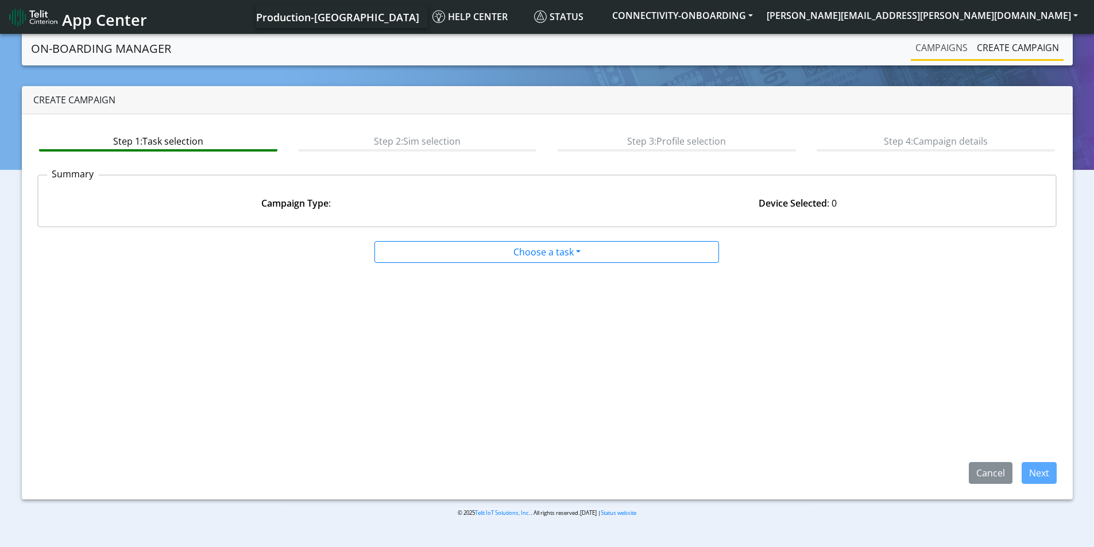
click at [949, 50] on link "Campaigns" at bounding box center [941, 47] width 61 height 23
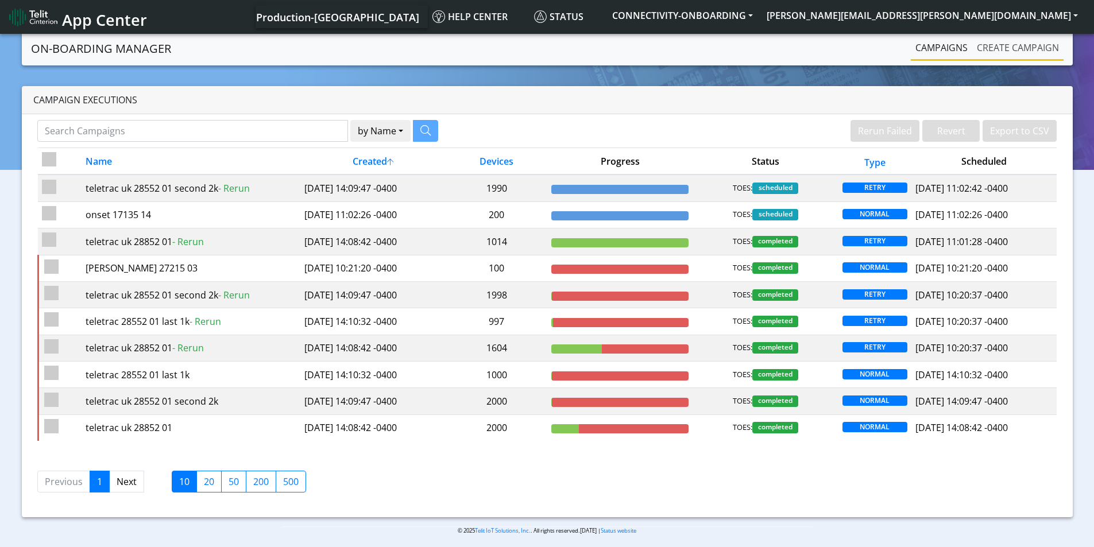
click at [1002, 49] on link "Create campaign" at bounding box center [1017, 47] width 91 height 23
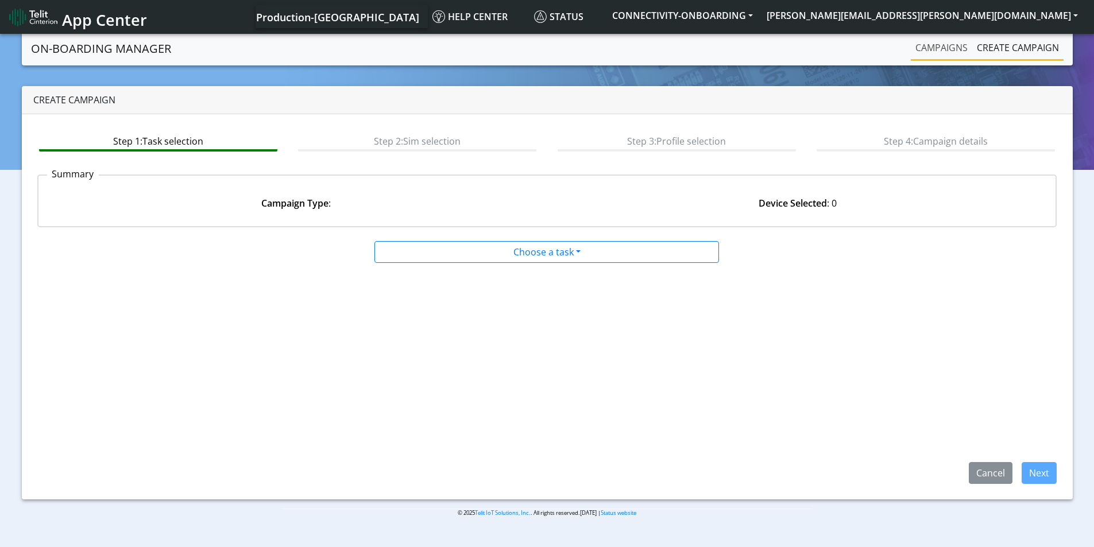
click at [945, 47] on link "Campaigns" at bounding box center [941, 47] width 61 height 23
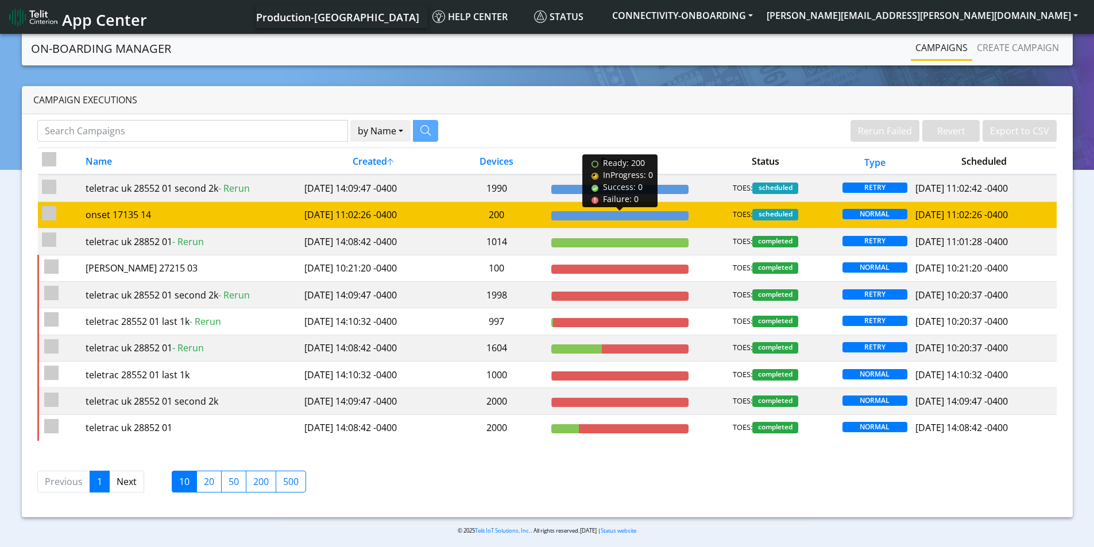
click at [647, 219] on div at bounding box center [619, 215] width 137 height 9
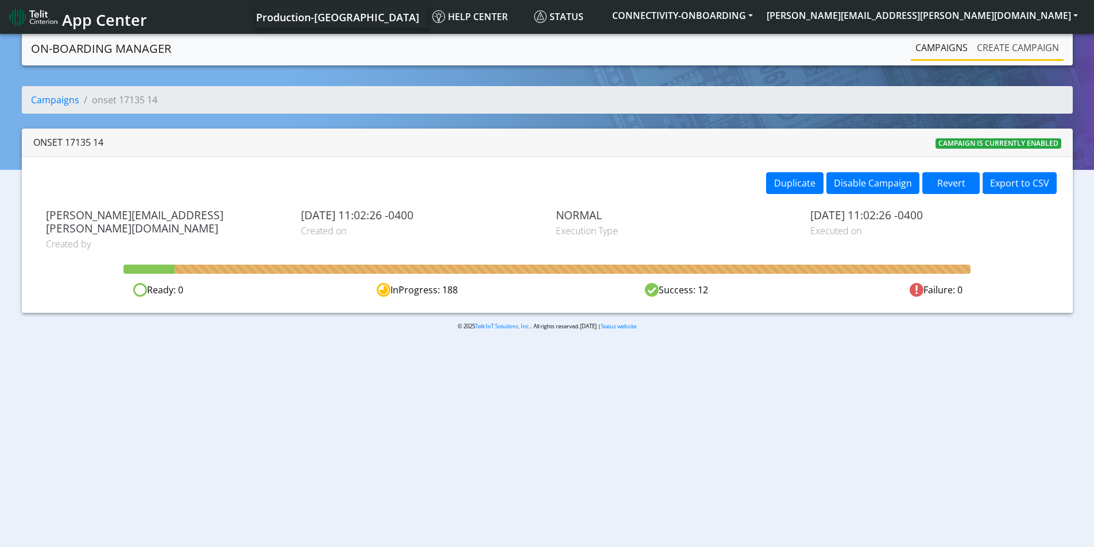
click at [1016, 51] on link "Create campaign" at bounding box center [1017, 47] width 91 height 23
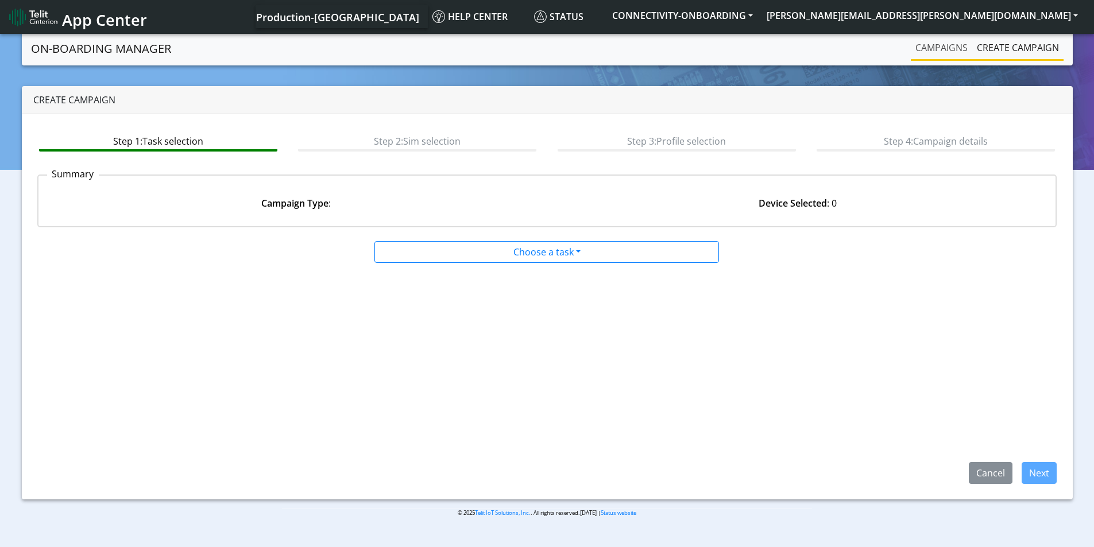
click at [940, 51] on link "Campaigns" at bounding box center [941, 47] width 61 height 23
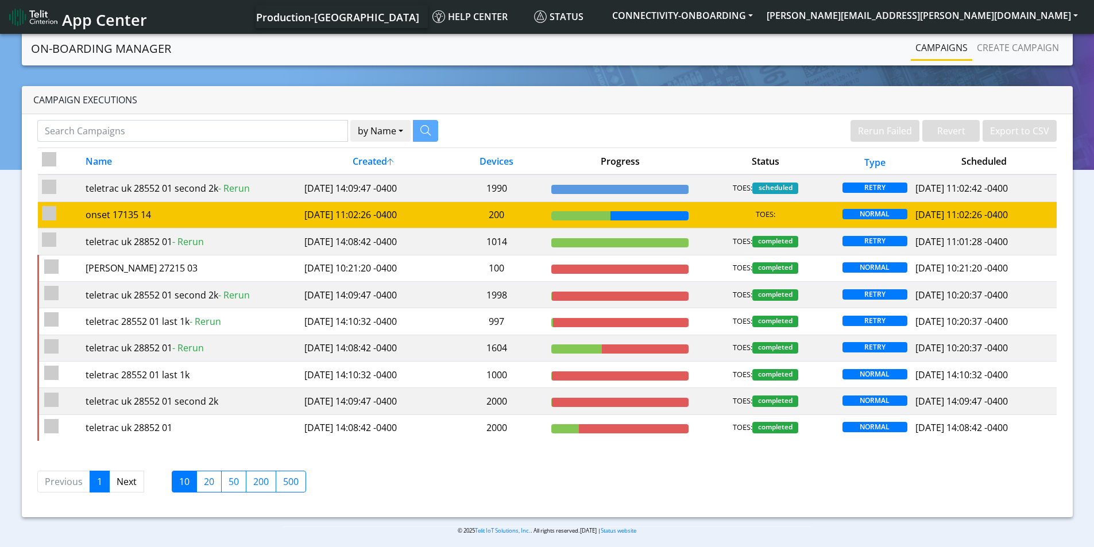
click at [651, 210] on td "Ready: 0 InProgress: 114 Success: 86 Failure: 0" at bounding box center [619, 215] width 145 height 26
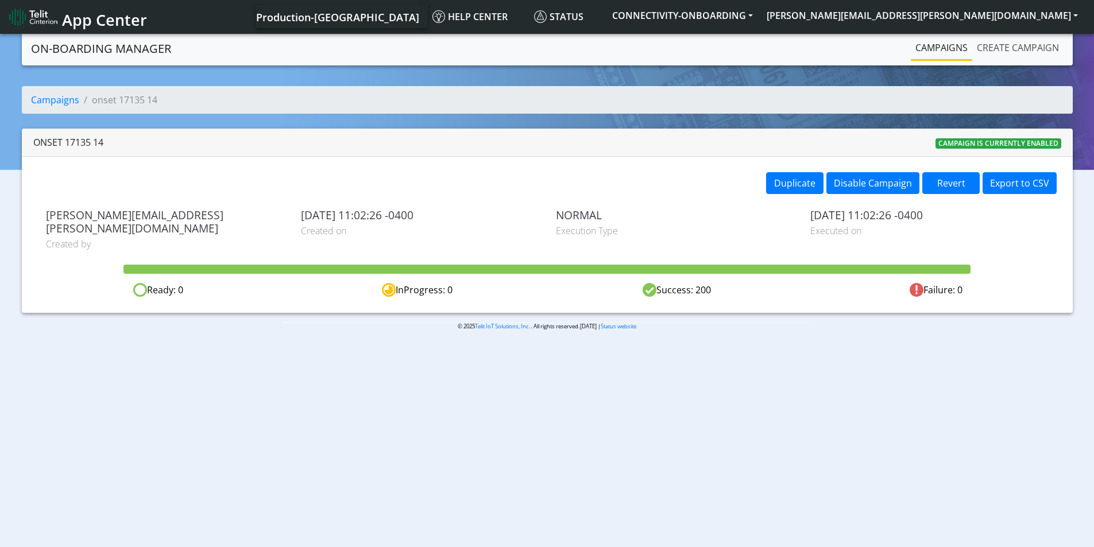
click at [1010, 47] on link "Create campaign" at bounding box center [1017, 47] width 91 height 23
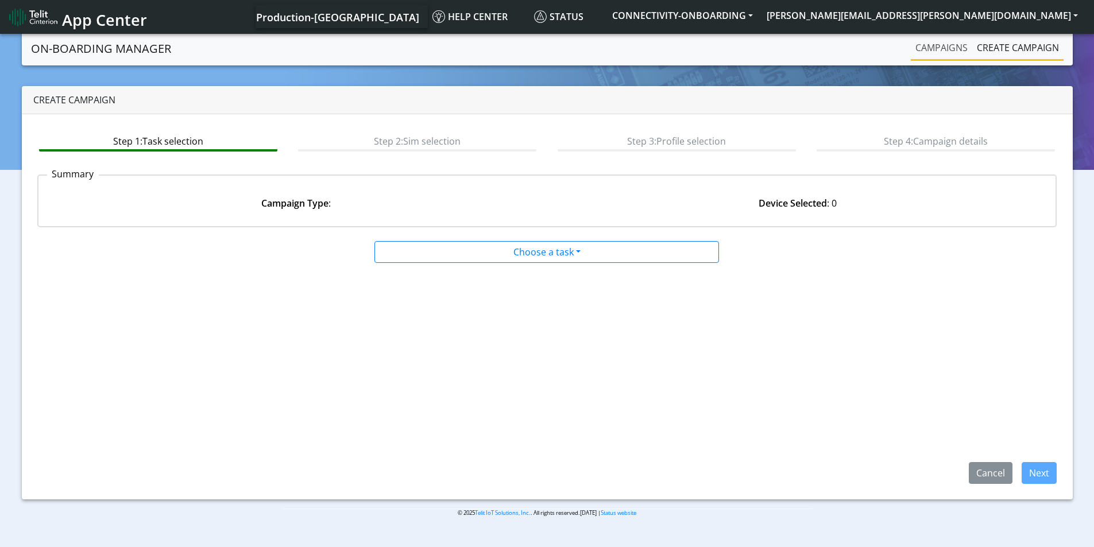
click at [942, 43] on link "Campaigns" at bounding box center [941, 47] width 61 height 23
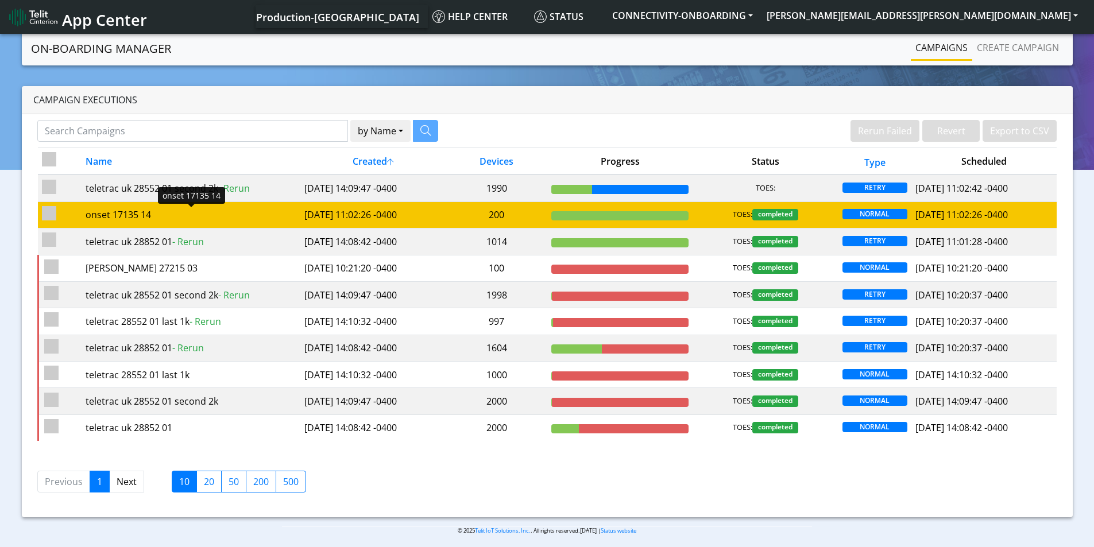
click at [110, 214] on div "onset 17135 14" at bounding box center [191, 215] width 210 height 14
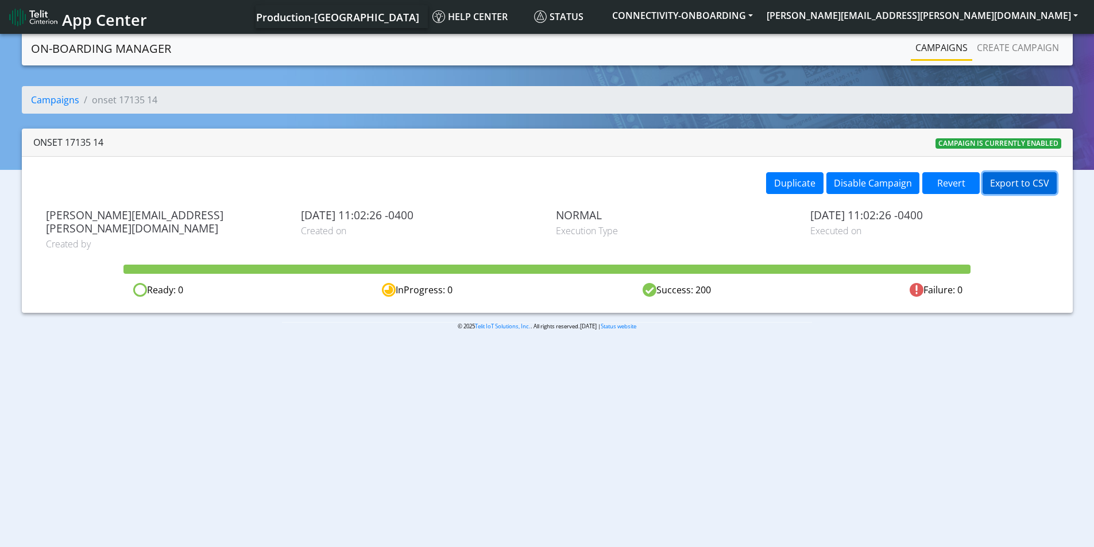
click at [1013, 185] on button "Export to CSV" at bounding box center [1020, 183] width 74 height 22
click at [1016, 46] on link "Create campaign" at bounding box center [1017, 47] width 91 height 23
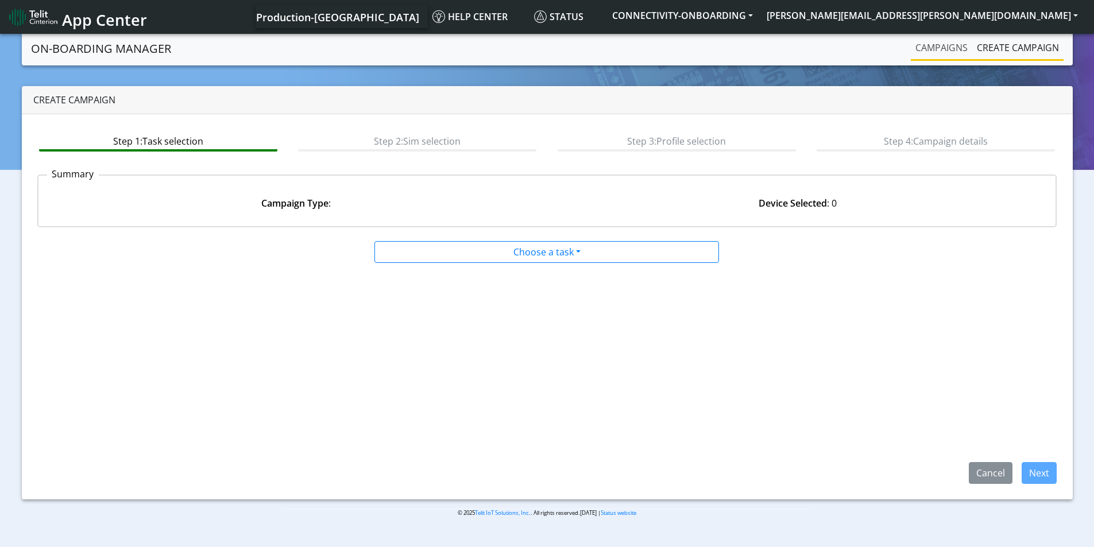
click at [950, 51] on link "Campaigns" at bounding box center [941, 47] width 61 height 23
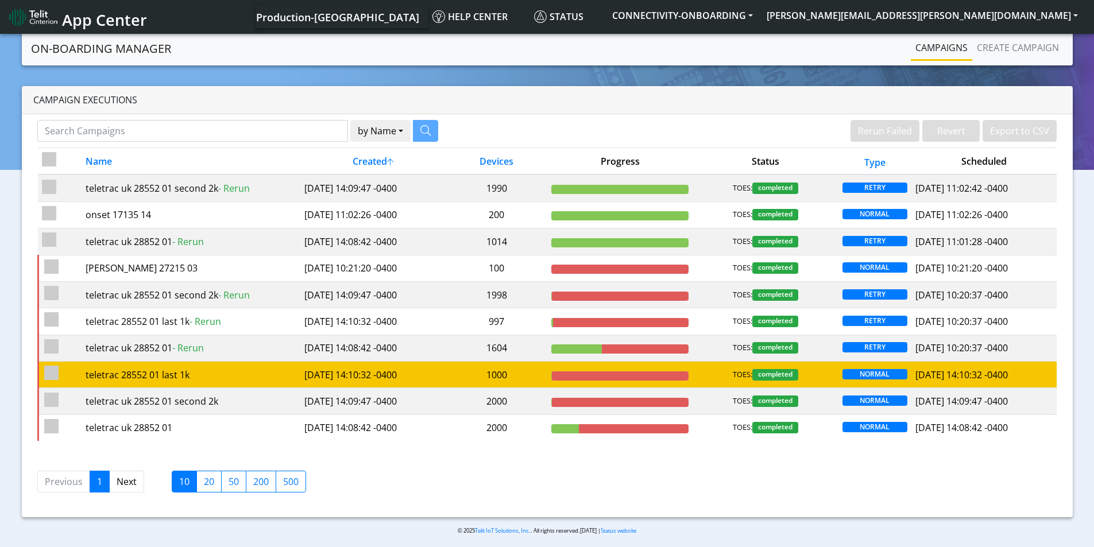
click at [48, 371] on input "checkbox" at bounding box center [51, 373] width 14 height 14
checkbox input "true"
checkbox input "false"
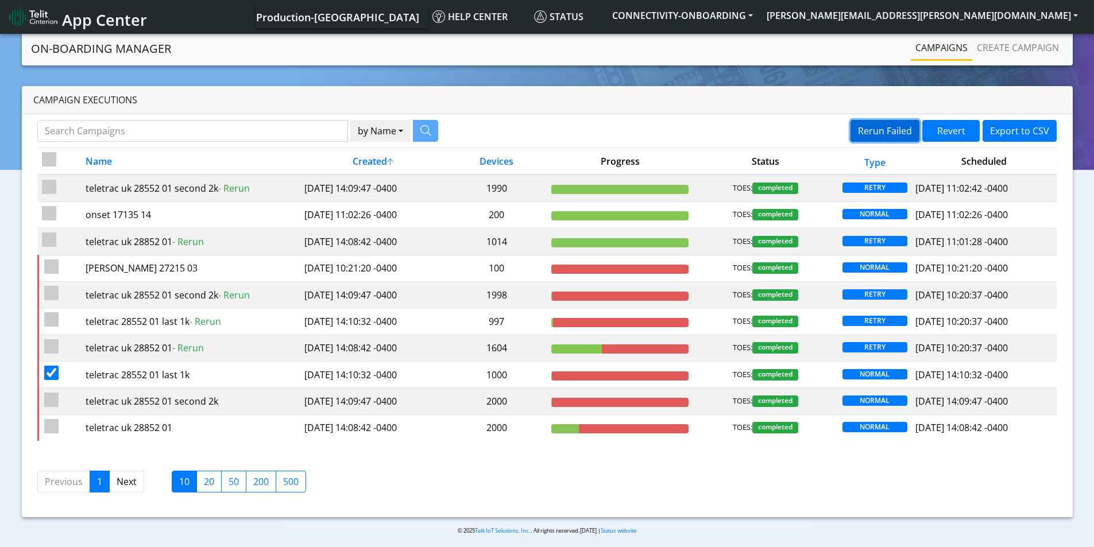
click at [880, 120] on button "Rerun Failed" at bounding box center [884, 131] width 69 height 22
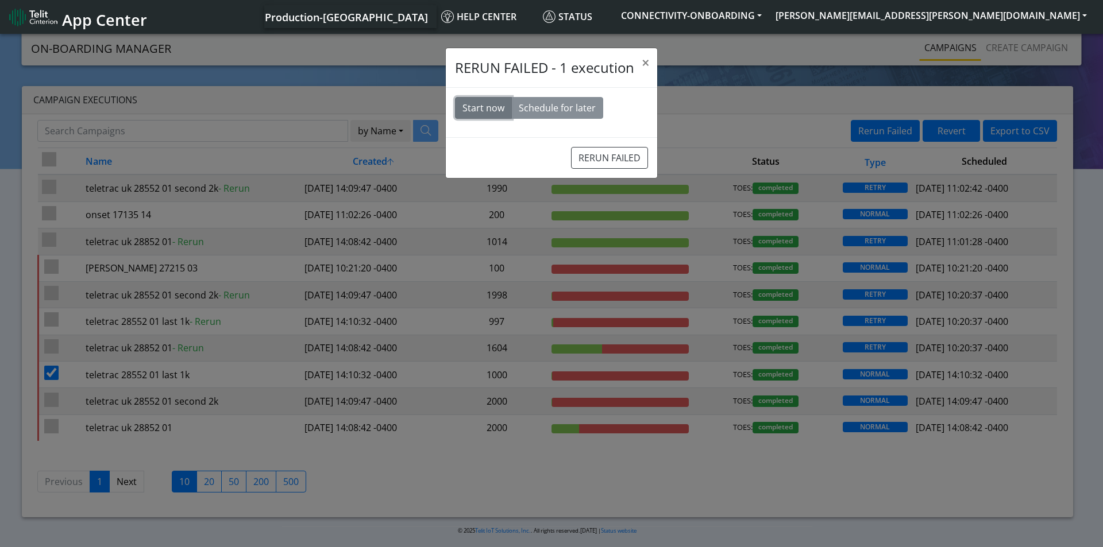
click at [477, 107] on button "Start now" at bounding box center [483, 108] width 57 height 22
click at [613, 158] on button "RERUN FAILED" at bounding box center [609, 158] width 77 height 22
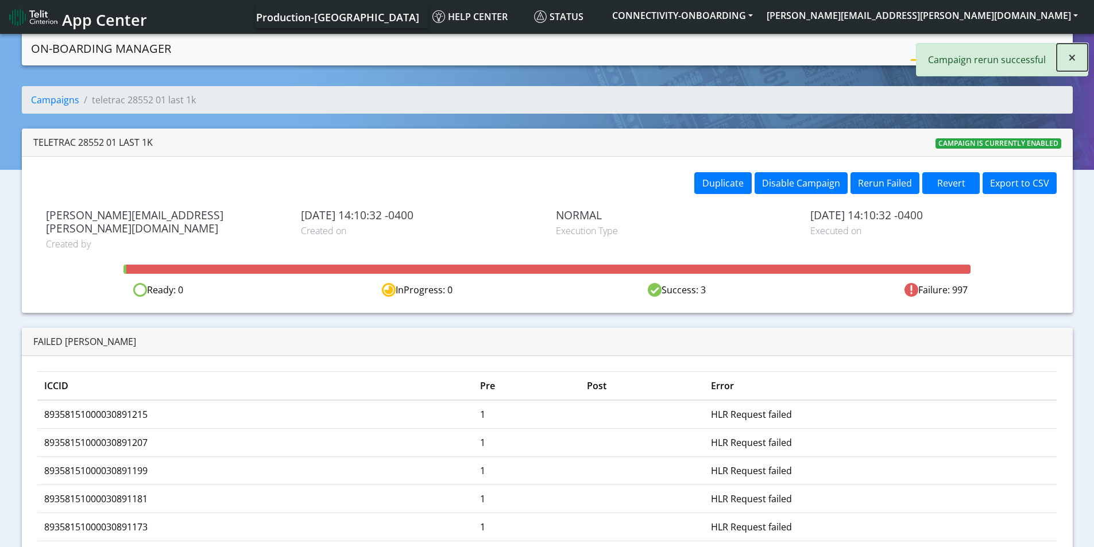
click at [1076, 60] on button "×" at bounding box center [1072, 58] width 31 height 28
click at [1039, 46] on link "Create campaign" at bounding box center [1017, 47] width 91 height 23
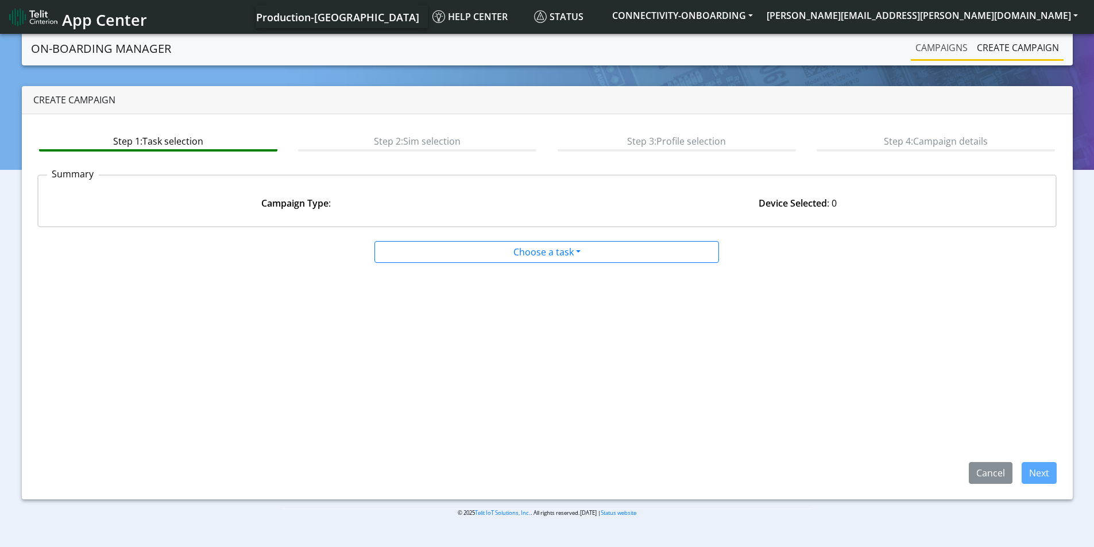
click at [936, 48] on link "Campaigns" at bounding box center [941, 47] width 61 height 23
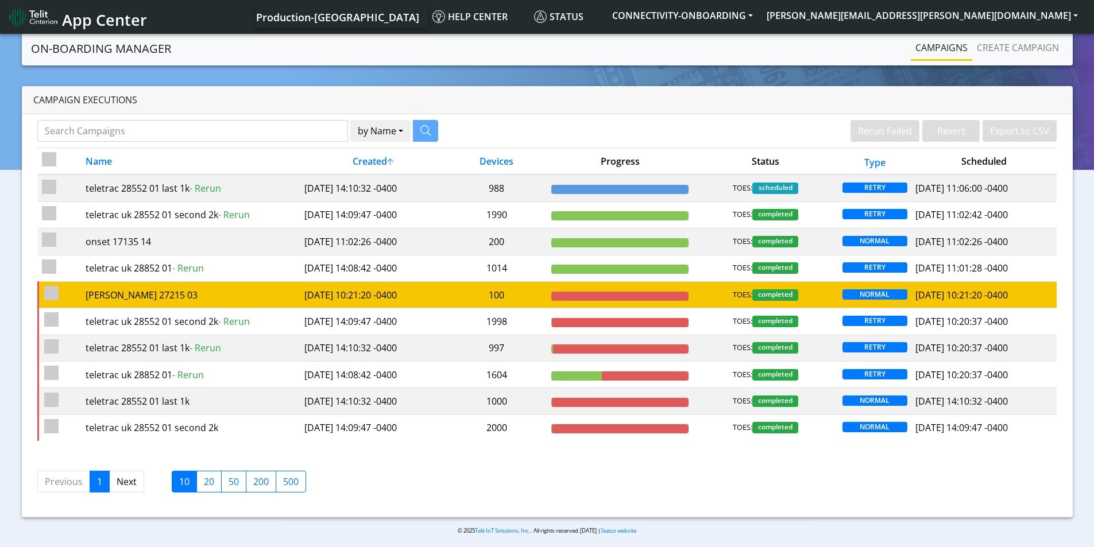
click at [54, 292] on input "checkbox" at bounding box center [51, 293] width 14 height 14
checkbox input "true"
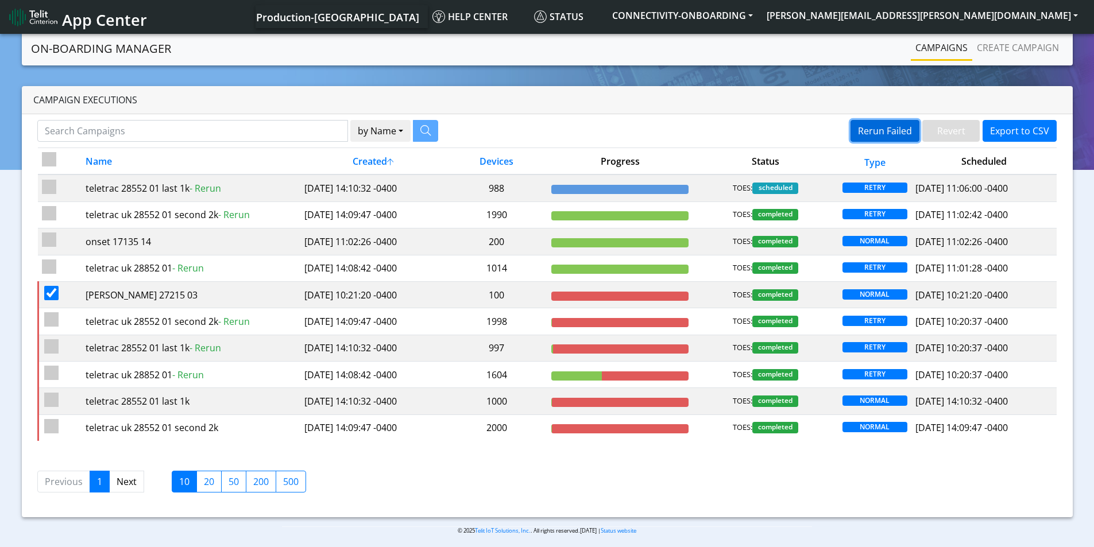
click at [875, 133] on button "Rerun Failed" at bounding box center [884, 131] width 69 height 22
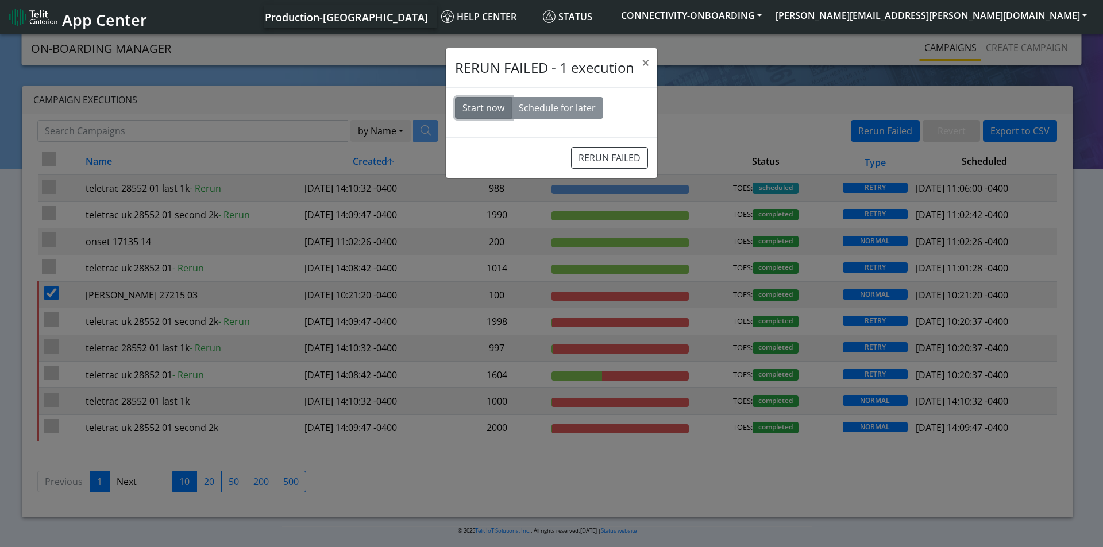
click at [481, 103] on button "Start now" at bounding box center [483, 108] width 57 height 22
click at [613, 153] on button "RERUN FAILED" at bounding box center [609, 158] width 77 height 22
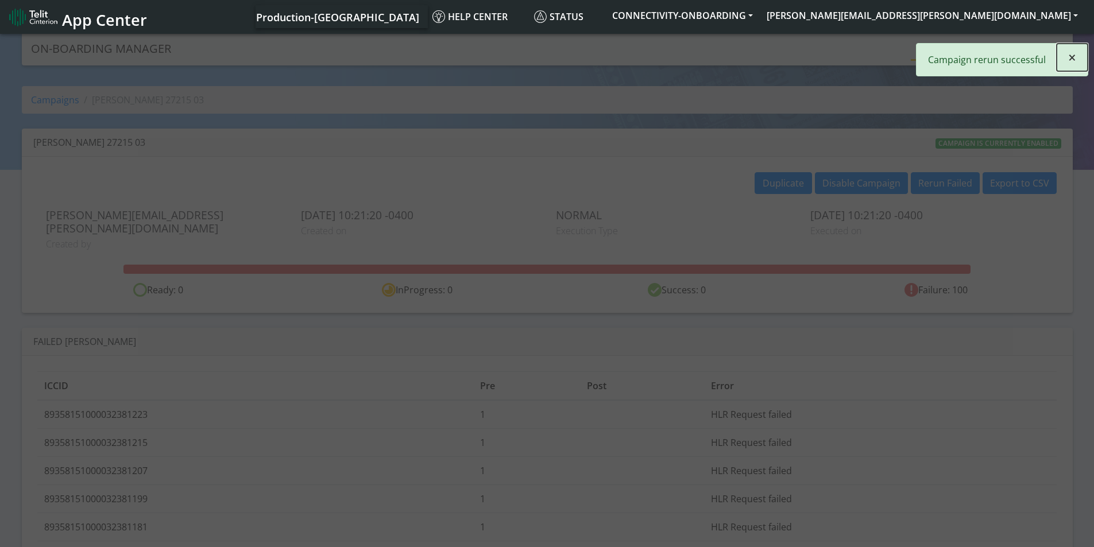
click at [1081, 55] on button "×" at bounding box center [1072, 58] width 31 height 28
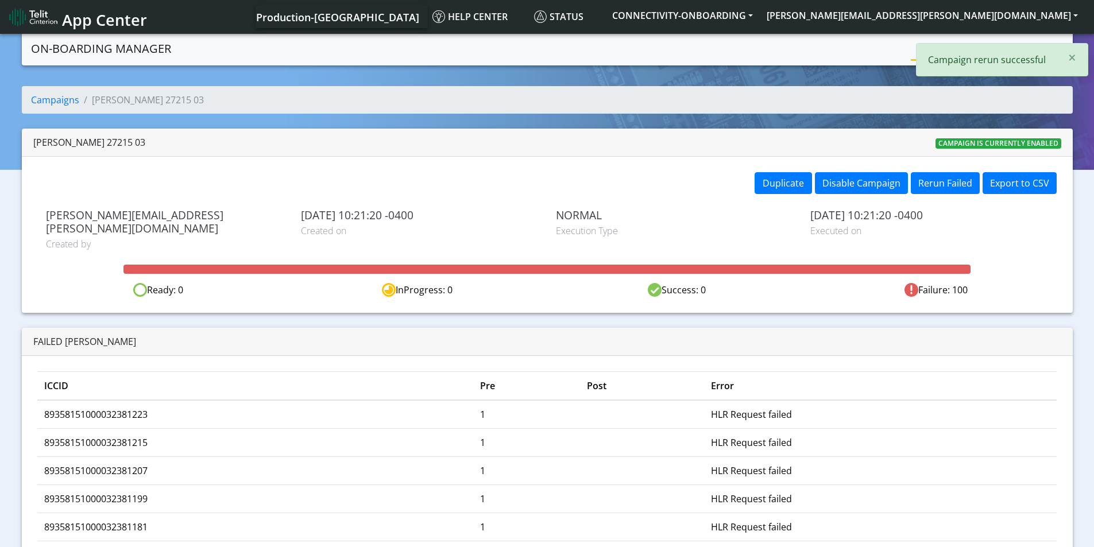
click at [1039, 52] on link "Create campaign" at bounding box center [1017, 47] width 91 height 23
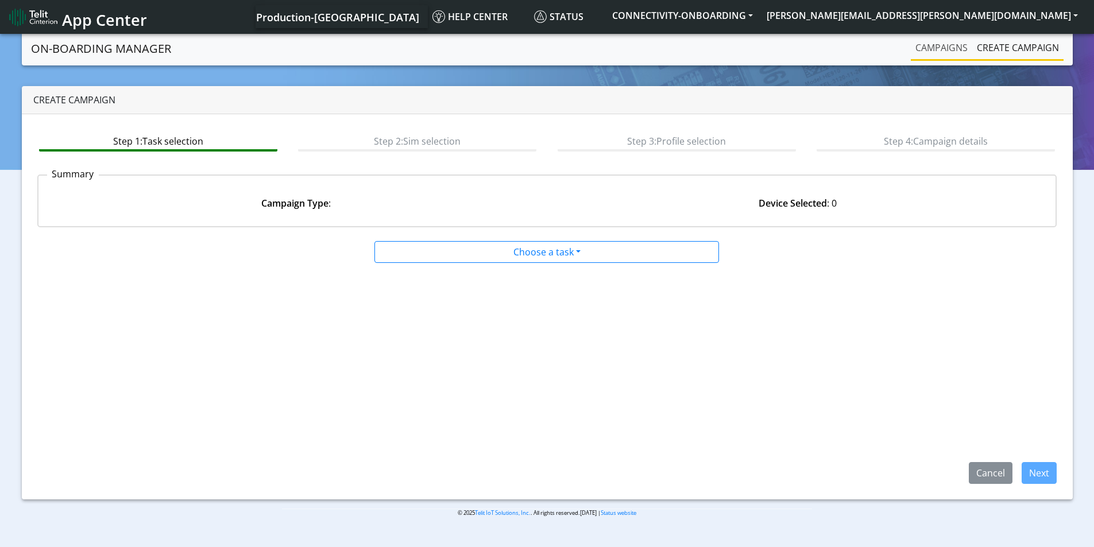
click at [939, 46] on link "Campaigns" at bounding box center [941, 47] width 61 height 23
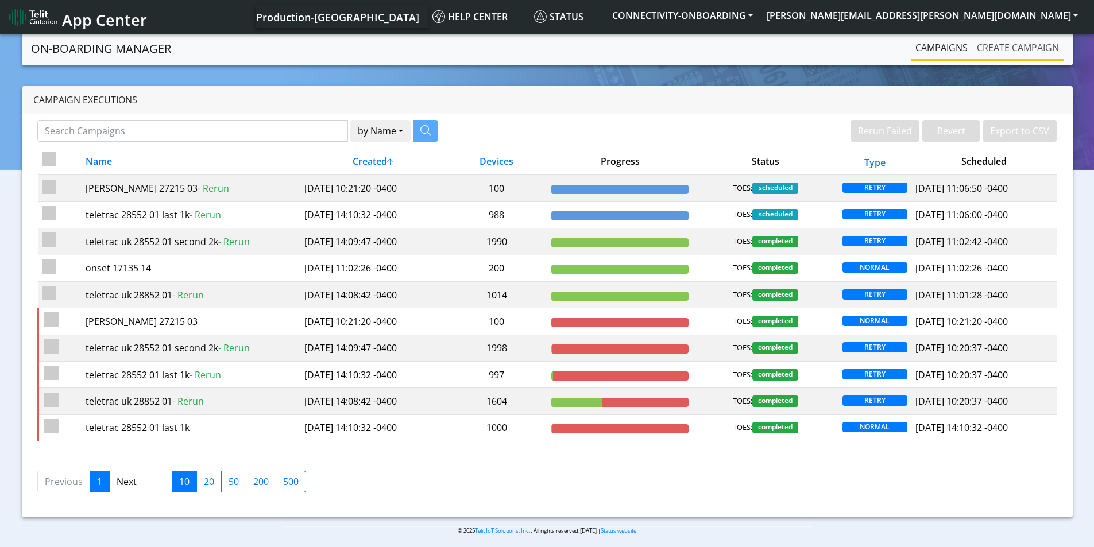
click at [1022, 41] on link "Create campaign" at bounding box center [1017, 47] width 91 height 23
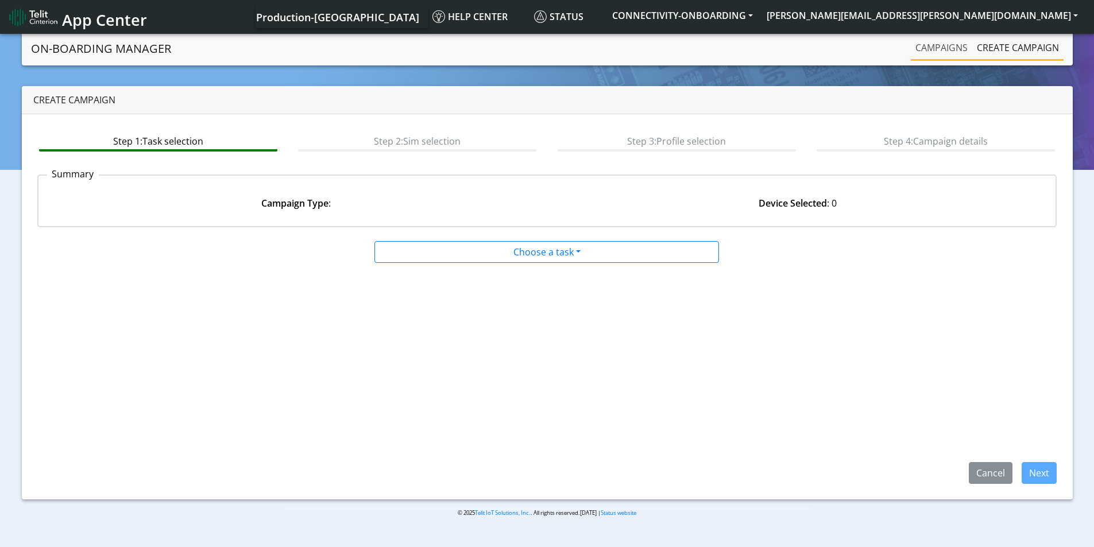
click at [946, 47] on link "Campaigns" at bounding box center [941, 47] width 61 height 23
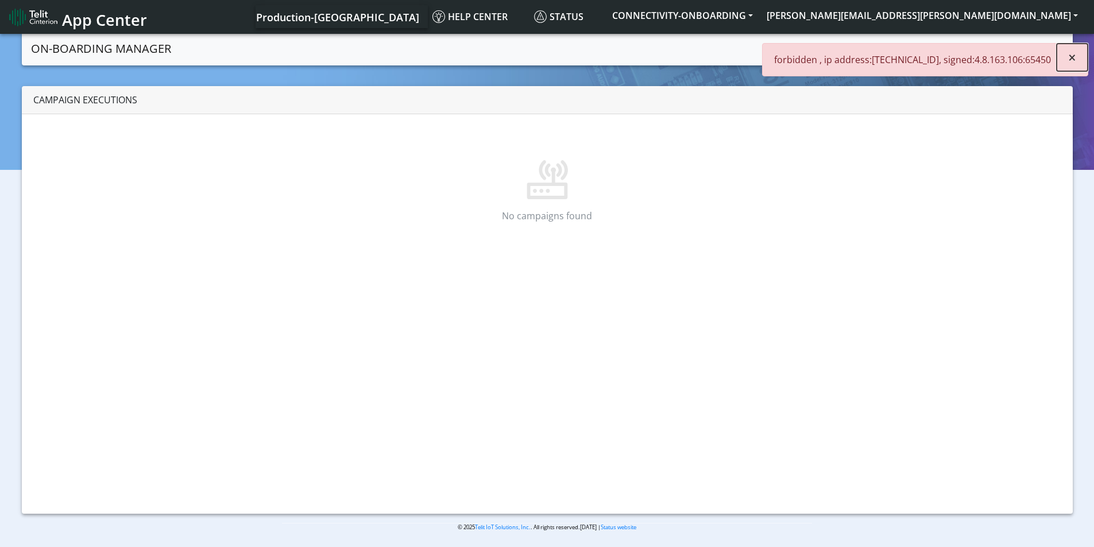
click at [1069, 57] on span "×" at bounding box center [1072, 57] width 8 height 19
drag, startPoint x: 1021, startPoint y: 17, endPoint x: 1015, endPoint y: 47, distance: 30.4
click at [1022, 15] on button "[PERSON_NAME][EMAIL_ADDRESS][PERSON_NAME][DOMAIN_NAME]" at bounding box center [922, 15] width 325 height 21
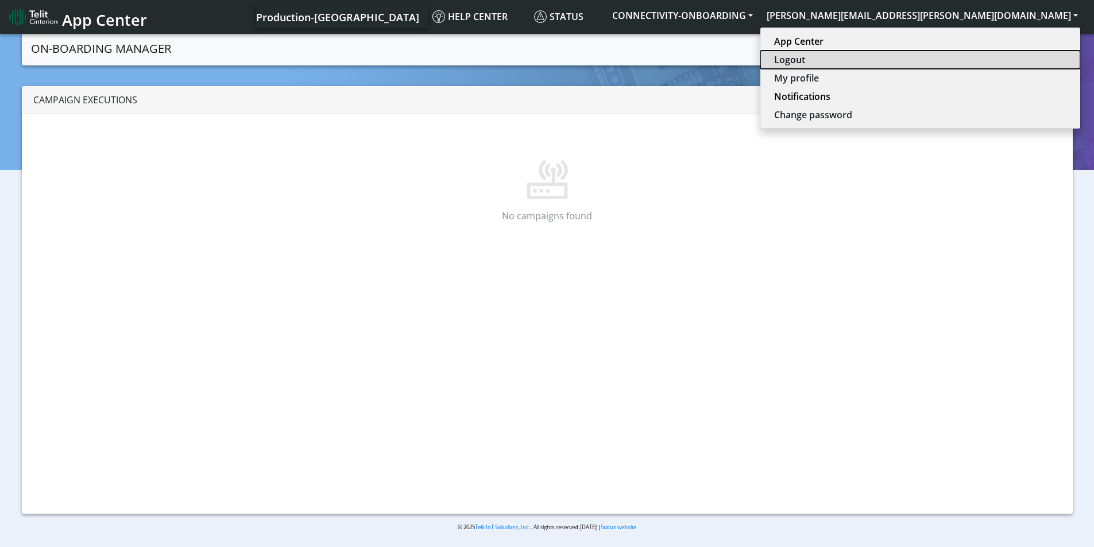
click at [1000, 58] on button "Logout" at bounding box center [920, 60] width 320 height 18
